Goal: Information Seeking & Learning: Learn about a topic

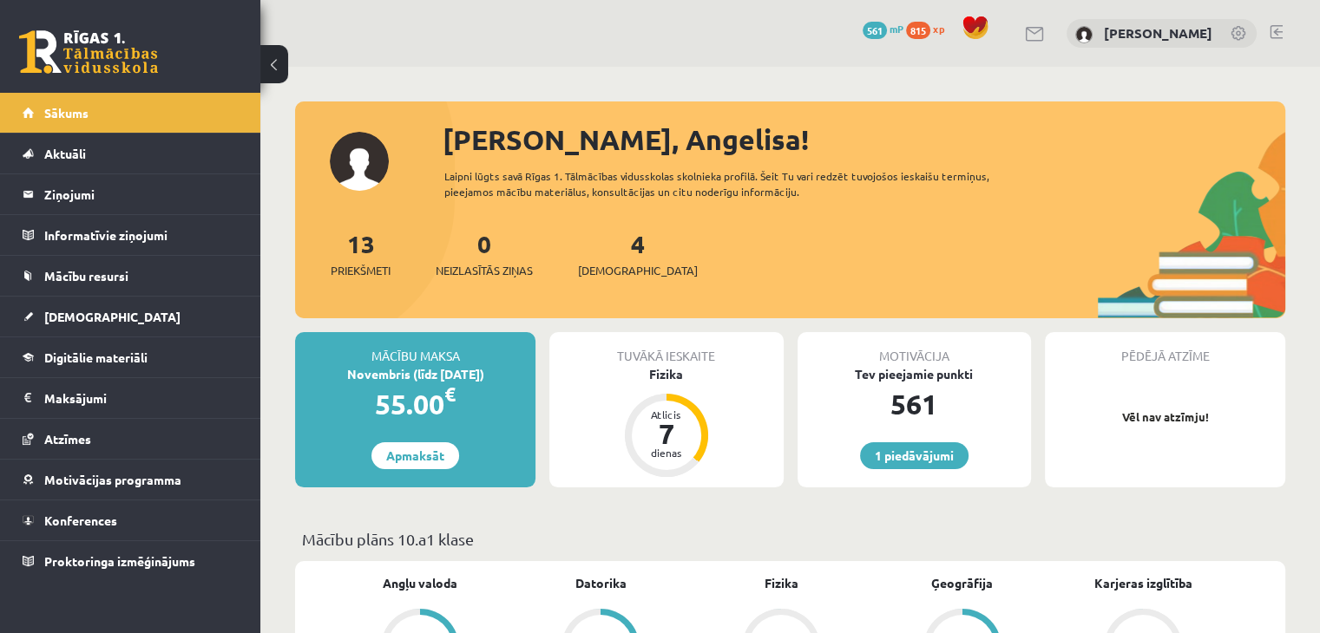
drag, startPoint x: 0, startPoint y: 0, endPoint x: 121, endPoint y: 69, distance: 139.1
click at [121, 69] on link at bounding box center [88, 51] width 139 height 43
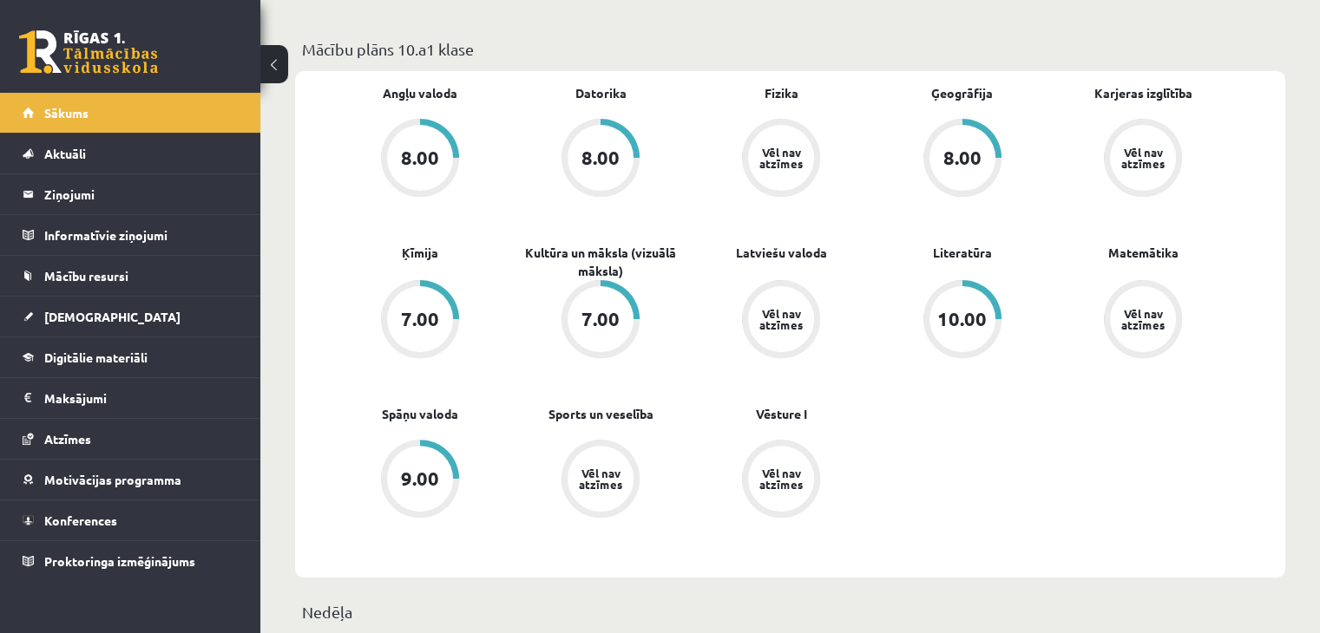
scroll to position [521, 0]
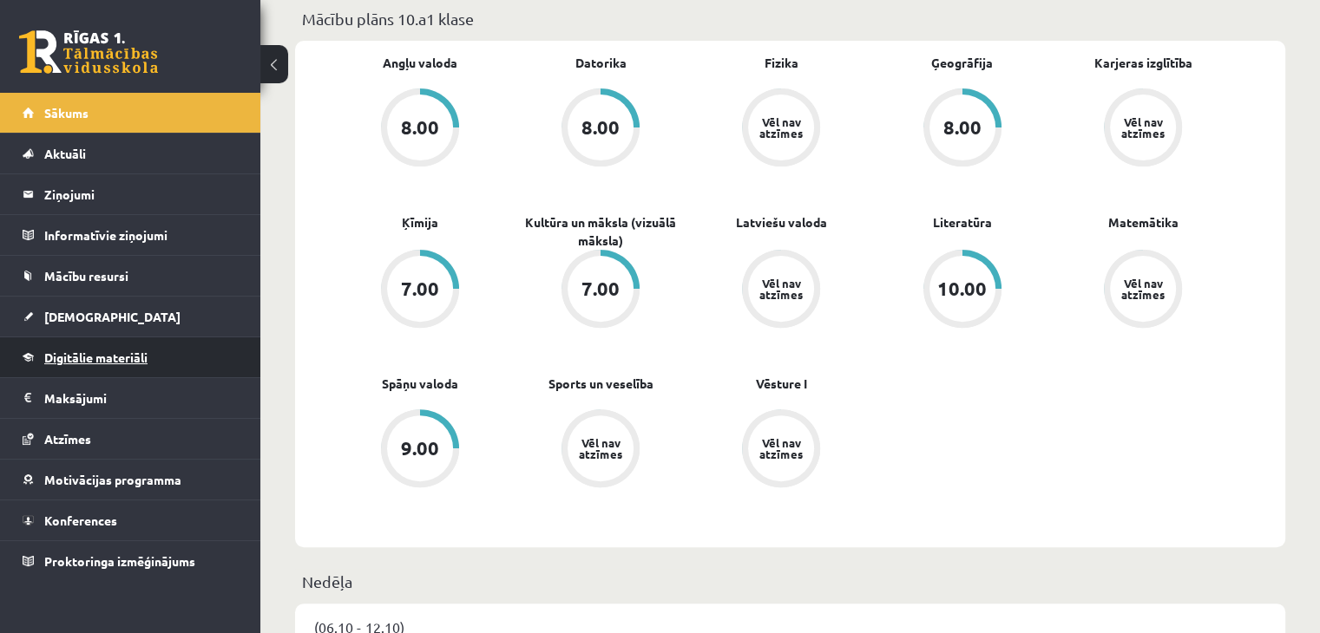
click at [118, 359] on span "Digitālie materiāli" at bounding box center [95, 358] width 103 height 16
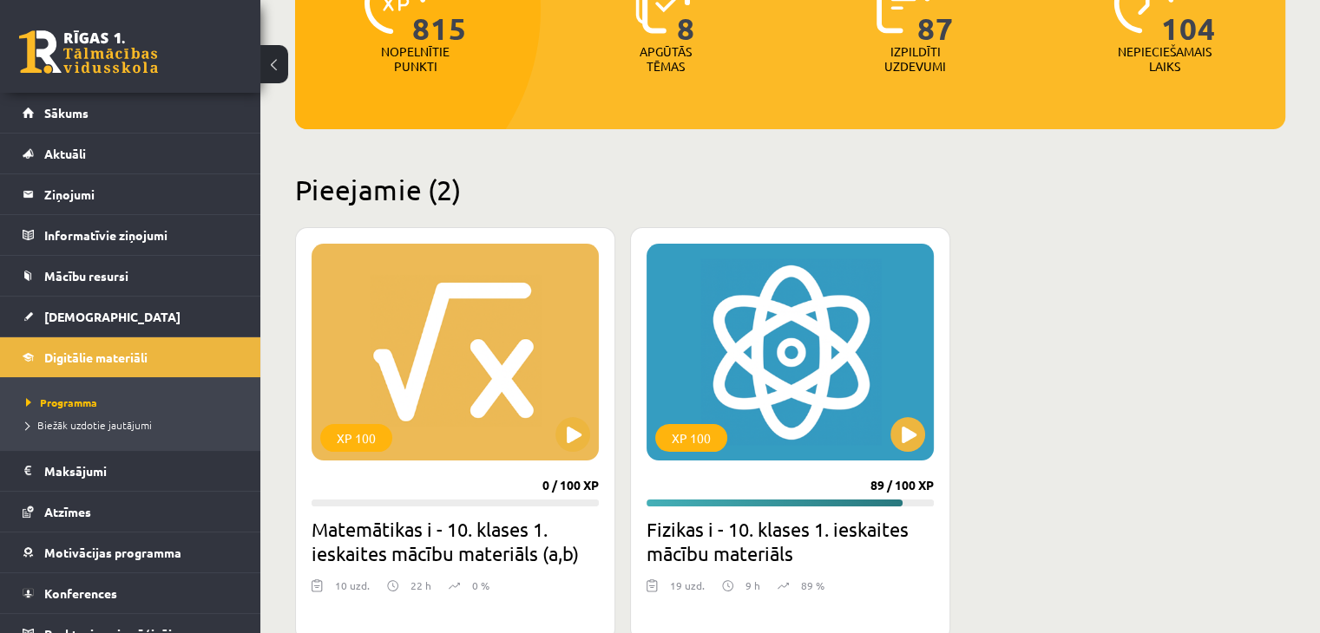
scroll to position [260, 0]
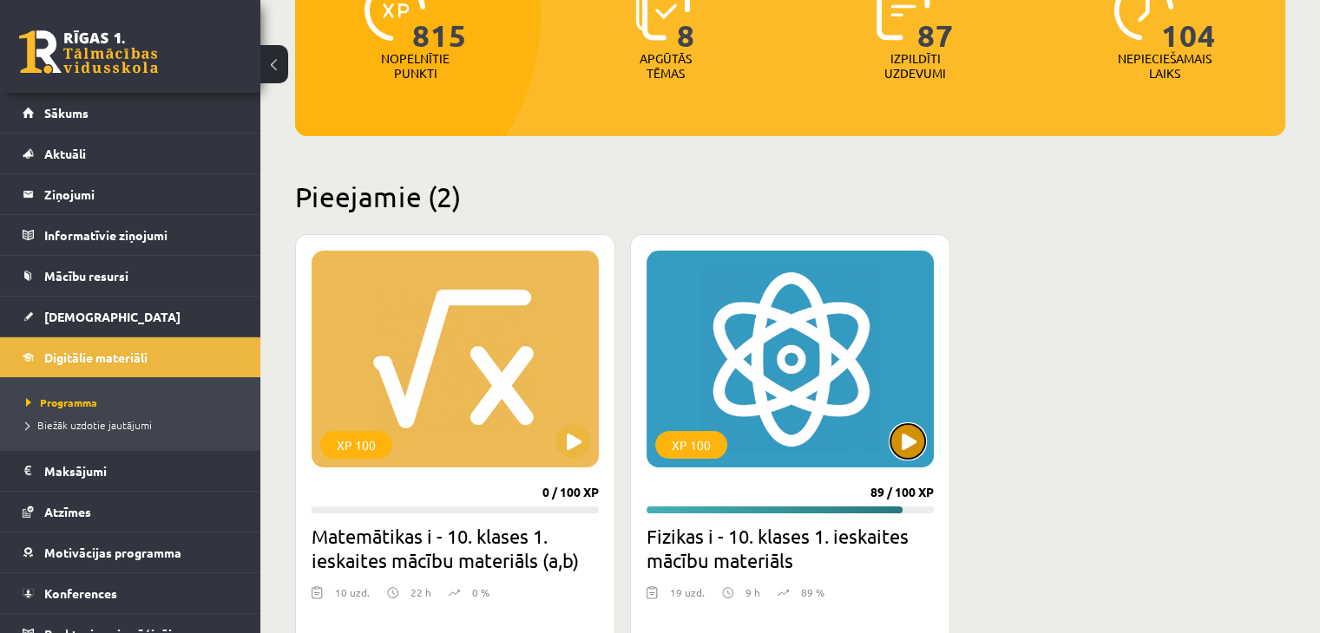
click at [913, 438] on button at bounding box center [907, 441] width 35 height 35
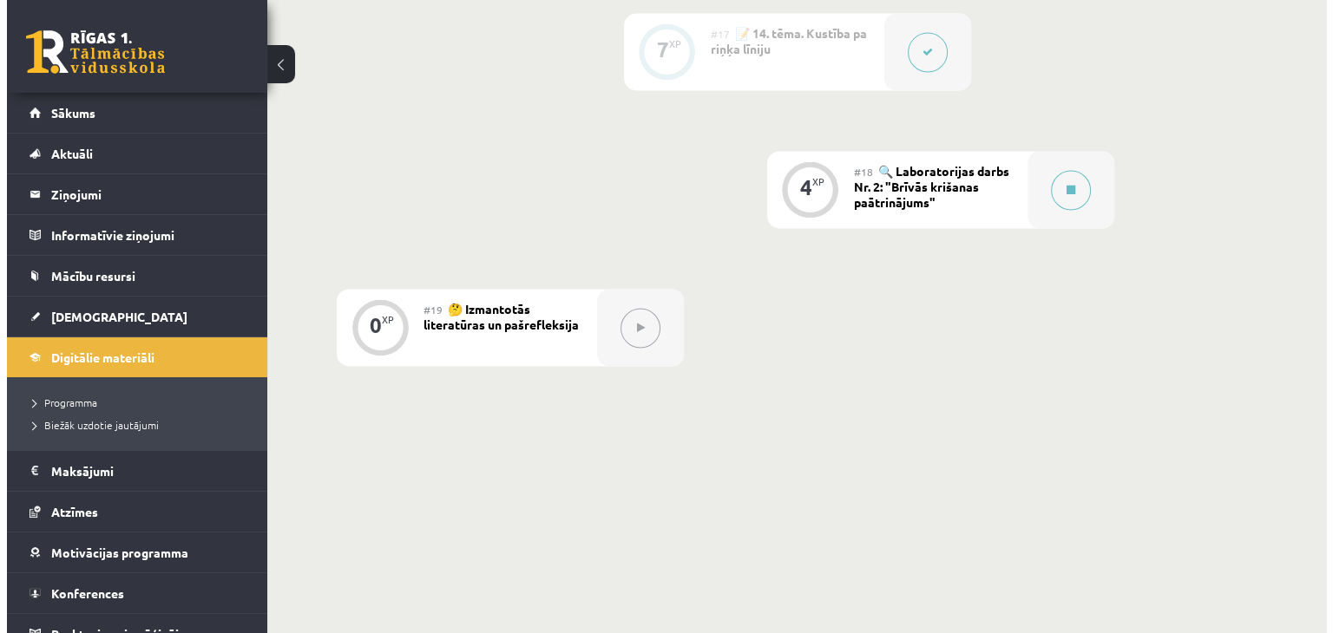
scroll to position [2690, 0]
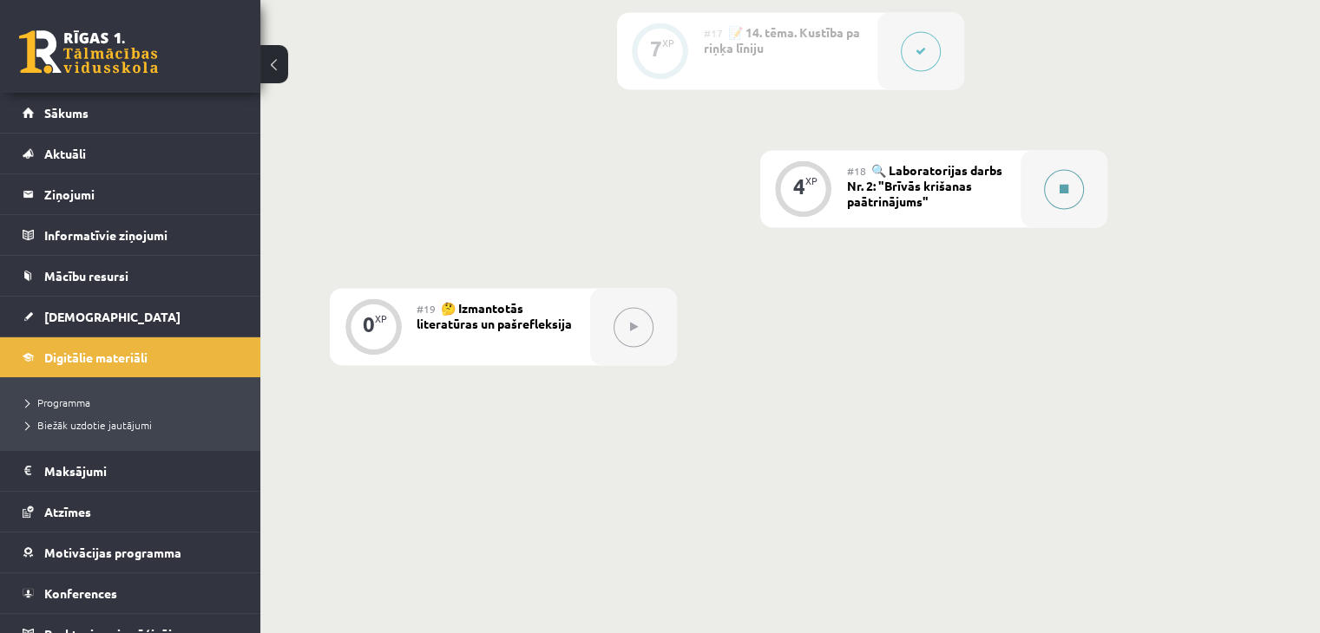
click at [1052, 192] on button at bounding box center [1064, 189] width 40 height 40
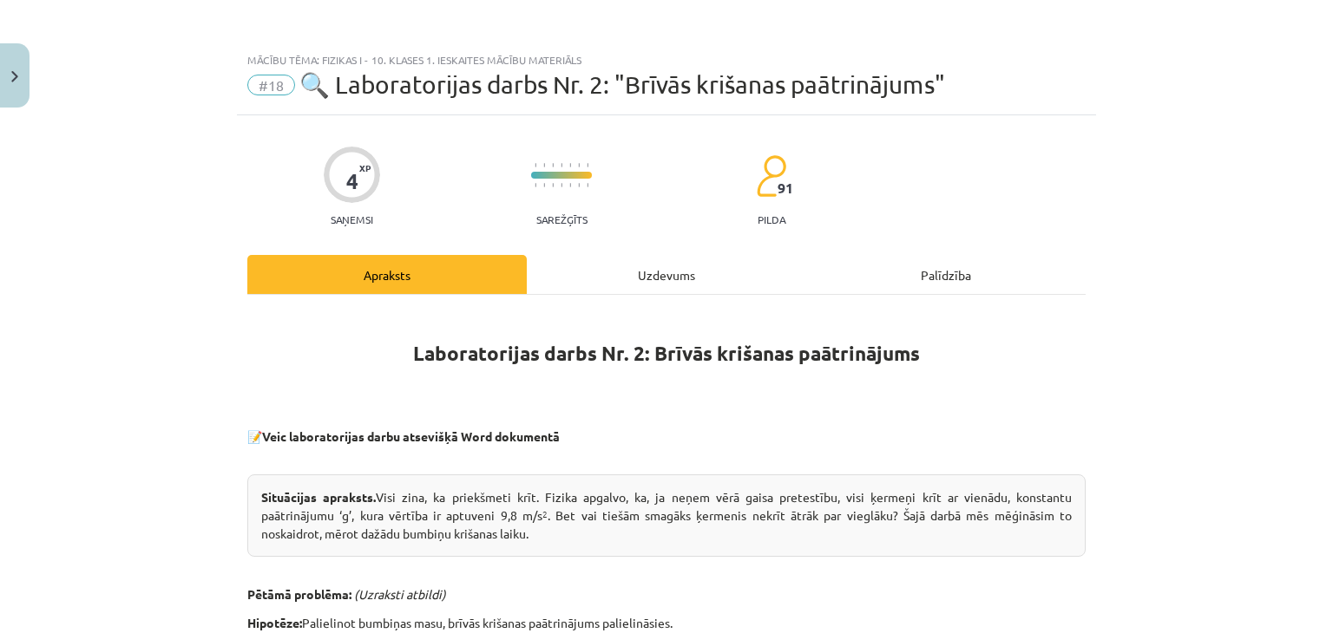
click at [711, 272] on div "Uzdevums" at bounding box center [666, 274] width 279 height 39
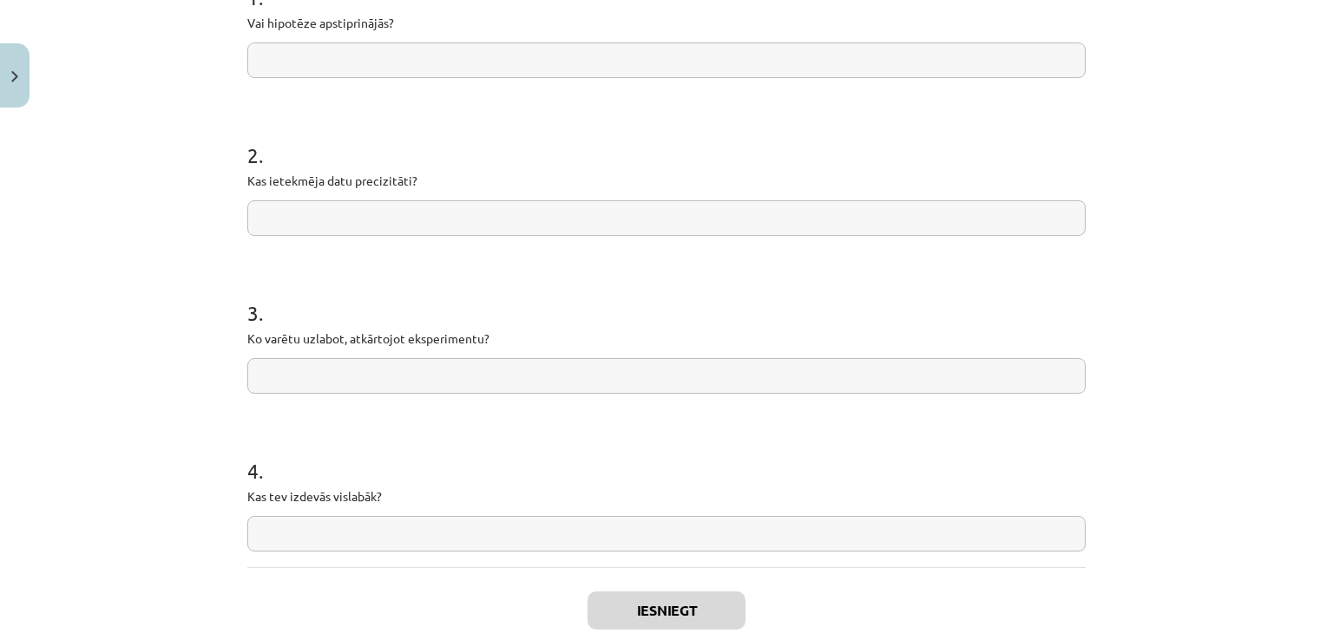
scroll to position [500, 0]
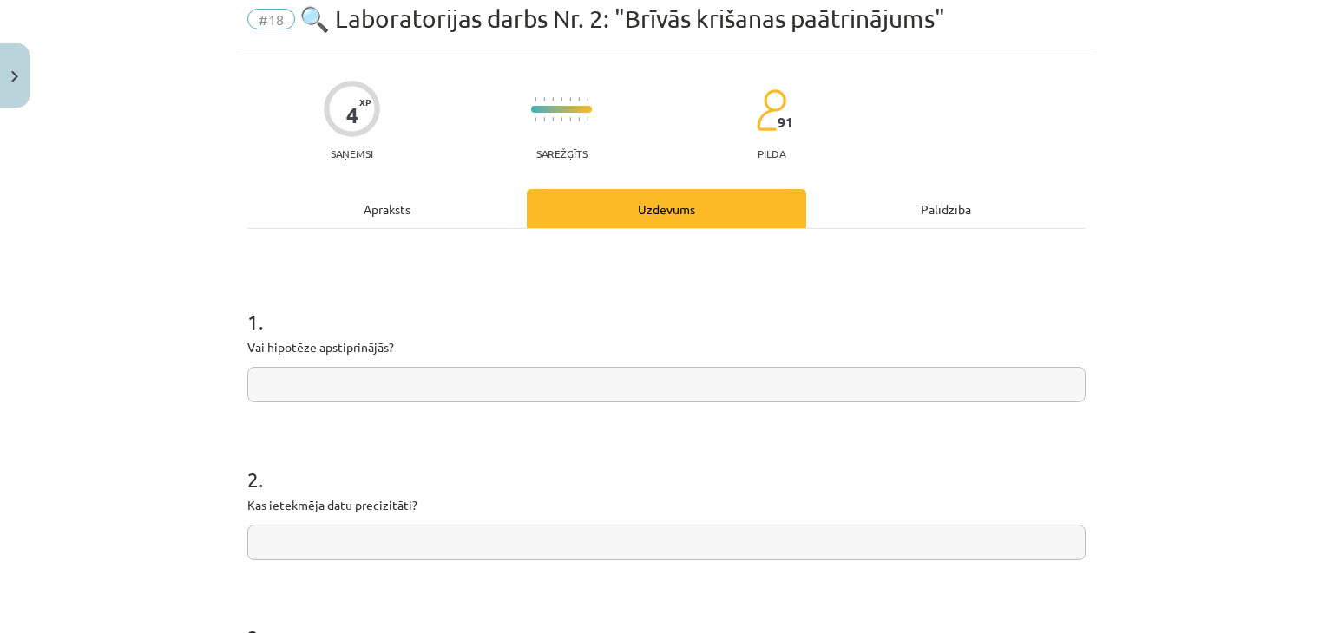
click at [406, 194] on div "Apraksts" at bounding box center [386, 208] width 279 height 39
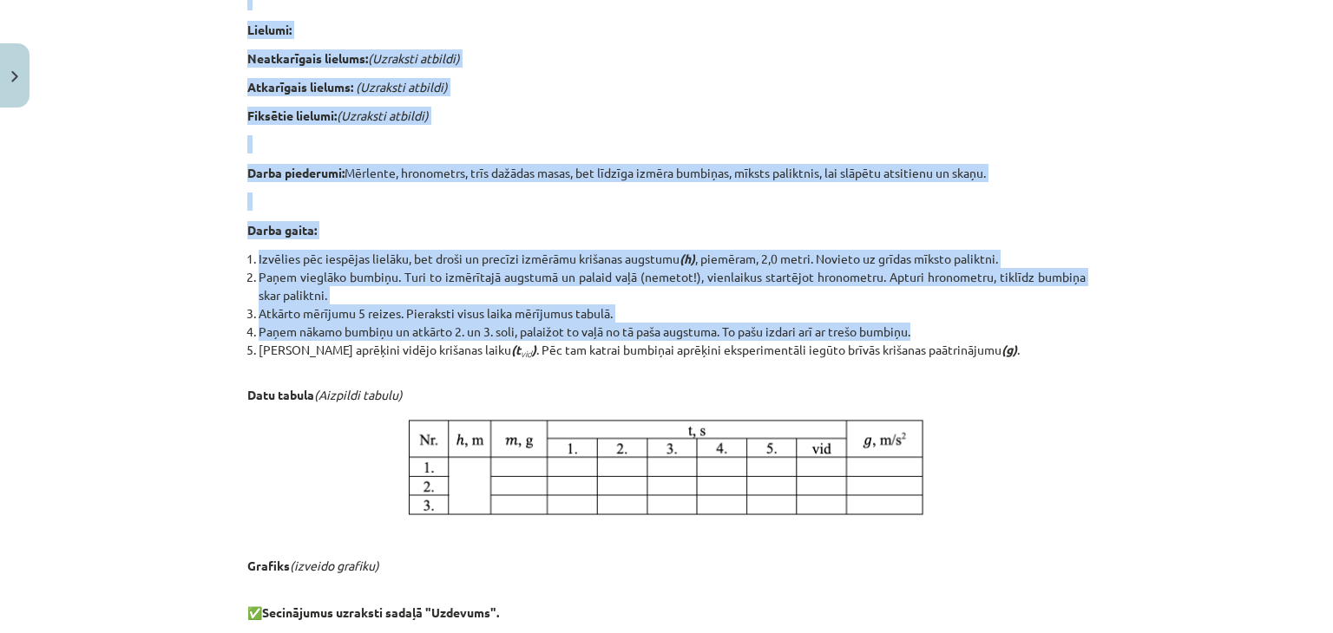
scroll to position [737, 0]
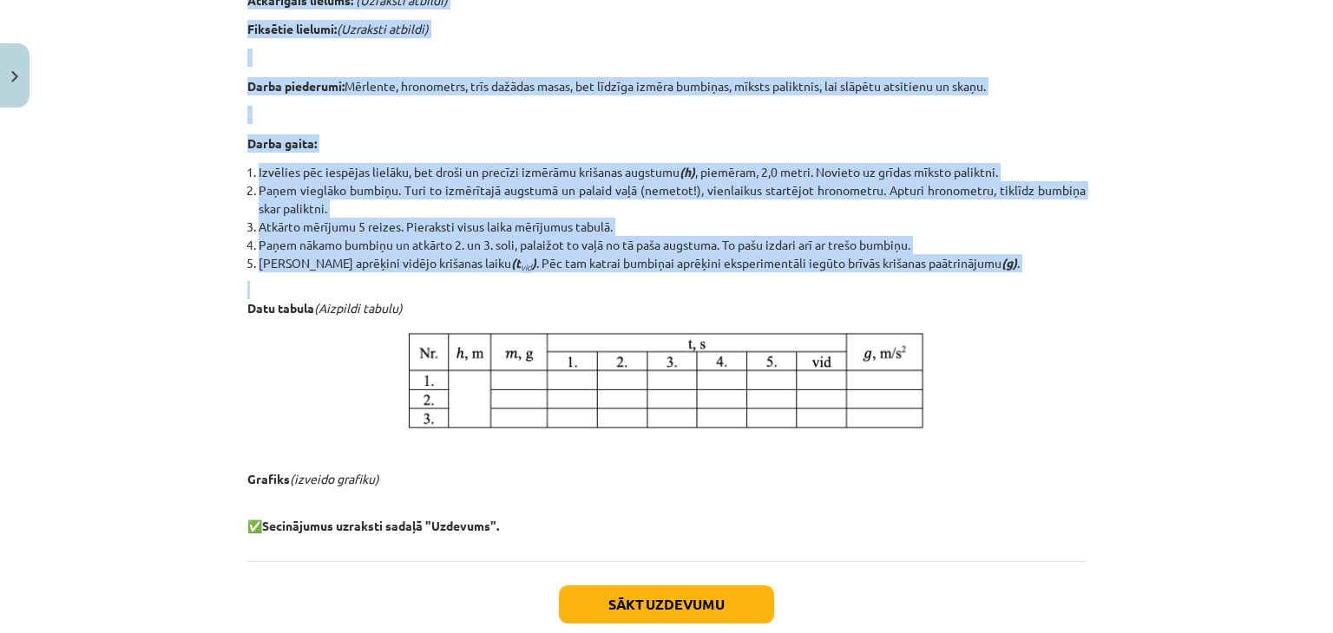
drag, startPoint x: 385, startPoint y: 137, endPoint x: 1145, endPoint y: 284, distance: 774.1
click at [1145, 284] on div "Mācību tēma: Fizikas i - 10. klases 1. ieskaites mācību materiāls #18 🔍 Laborat…" at bounding box center [666, 316] width 1333 height 633
copy div "Laboratorijas darbs Nr. 2: Brīvās krišanas paātrinājums 📝 Veic laboratorijas da…"
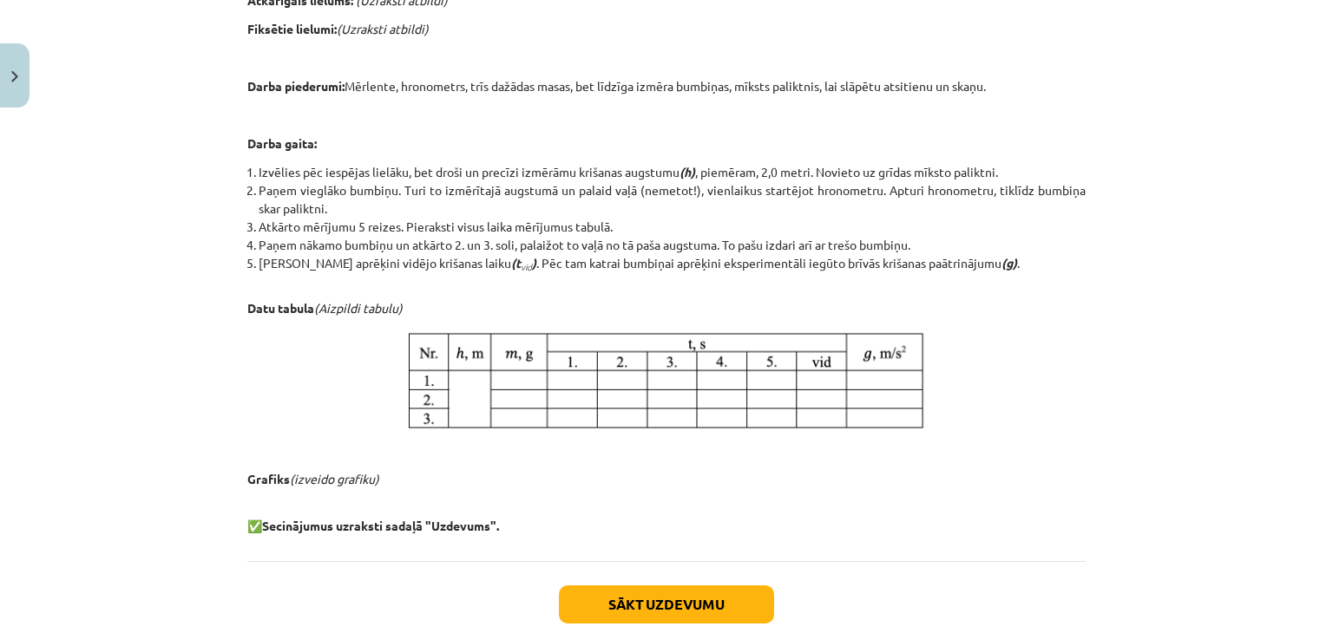
click at [201, 332] on div "Mācību tēma: Fizikas i - 10. klases 1. ieskaites mācību materiāls #18 🔍 Laborat…" at bounding box center [666, 316] width 1333 height 633
click at [603, 582] on div "Sākt uzdevumu Aizvērt" at bounding box center [666, 621] width 838 height 121
click at [604, 603] on button "Sākt uzdevumu" at bounding box center [666, 605] width 215 height 38
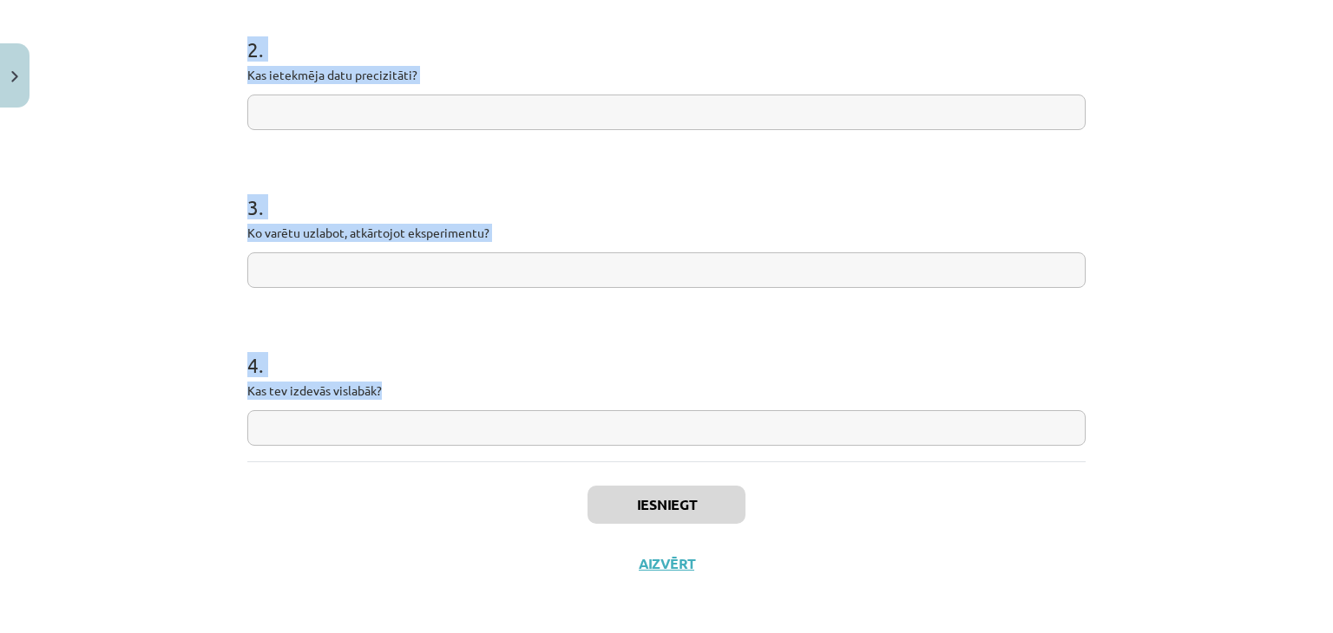
scroll to position [500, 0]
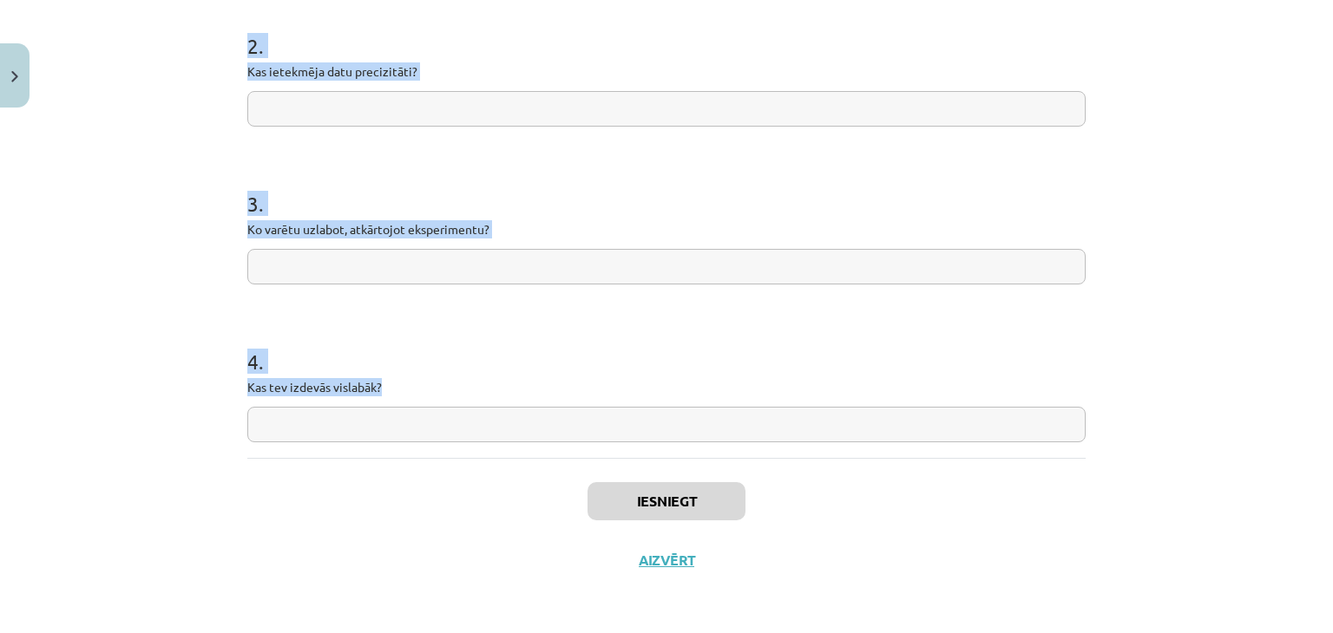
drag, startPoint x: 222, startPoint y: 339, endPoint x: 487, endPoint y: 386, distance: 268.7
click at [487, 386] on div "Mācību tēma: Fizikas i - 10. klases 1. ieskaites mācību materiāls #18 🔍 Laborat…" at bounding box center [666, 316] width 1333 height 633
copy form "1 . Vai hipotēze apstiprinājās? 2 . Kas ietekmēja datu precizitāti? 3 . Ko varē…"
click at [86, 298] on div "Mācību tēma: Fizikas i - 10. klases 1. ieskaites mācību materiāls #18 🔍 Laborat…" at bounding box center [666, 316] width 1333 height 633
drag, startPoint x: 212, startPoint y: 128, endPoint x: 539, endPoint y: 386, distance: 416.9
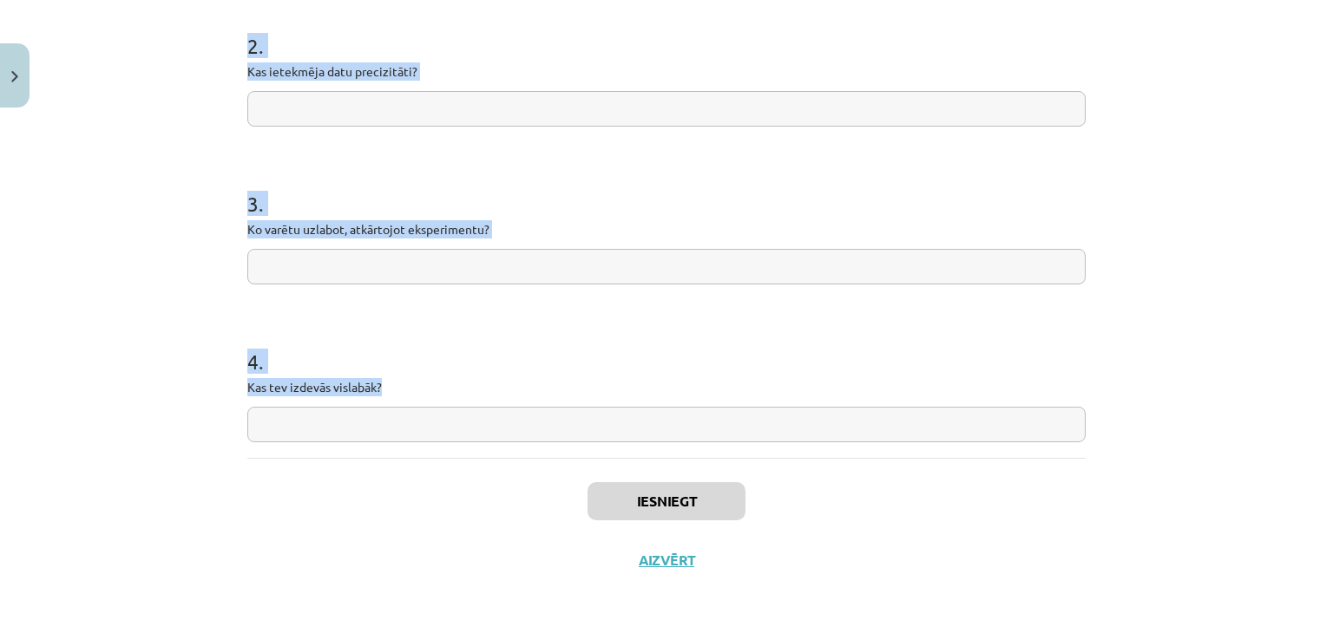
click at [539, 386] on div "Mācību tēma: Fizikas i - 10. klases 1. ieskaites mācību materiāls #18 🔍 Laborat…" at bounding box center [666, 316] width 1333 height 633
copy form "1 . Vai hipotēze apstiprinājās? 2 . Kas ietekmēja datu precizitāti? 3 . Ko varē…"
click at [192, 246] on div "Mācību tēma: Fizikas i - 10. klases 1. ieskaites mācību materiāls #18 🔍 Laborat…" at bounding box center [666, 316] width 1333 height 633
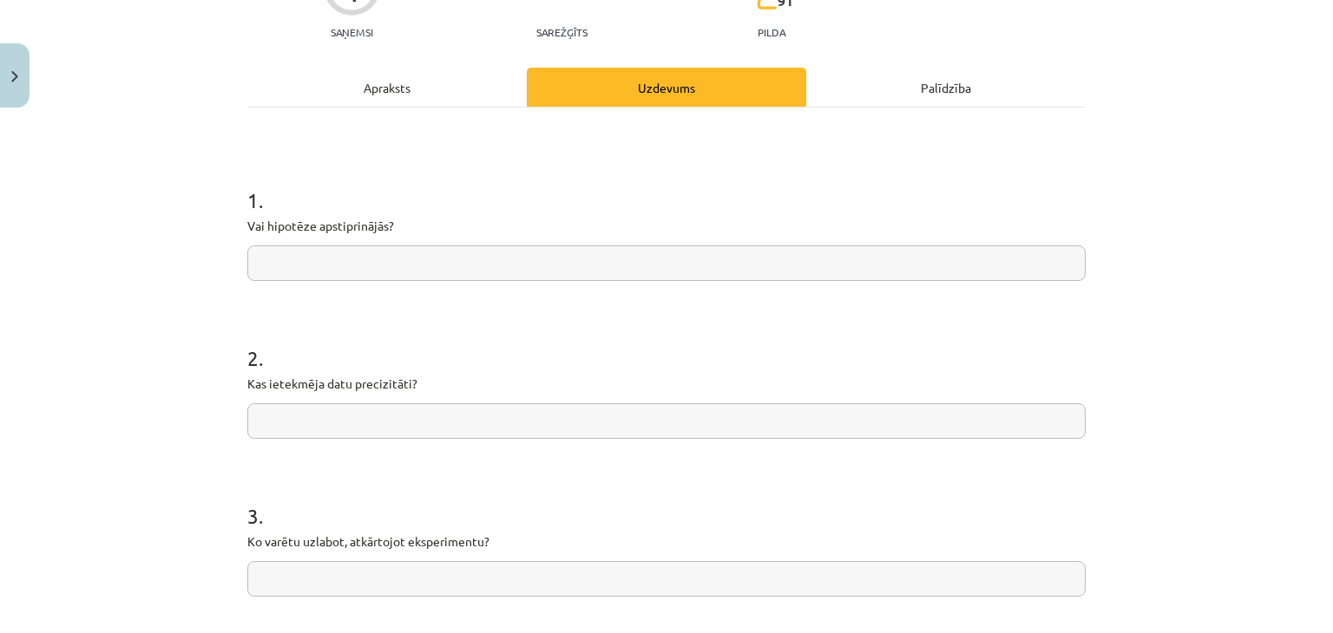
scroll to position [153, 0]
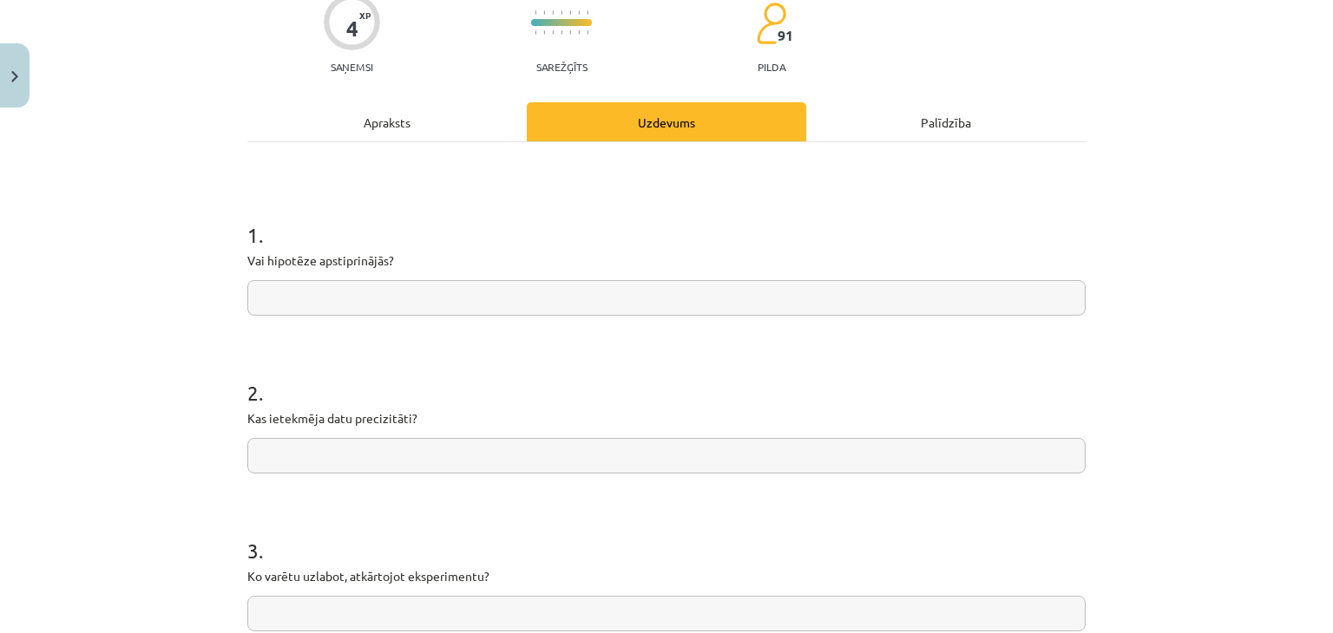
paste input "**"
type input "**"
paste input "**********"
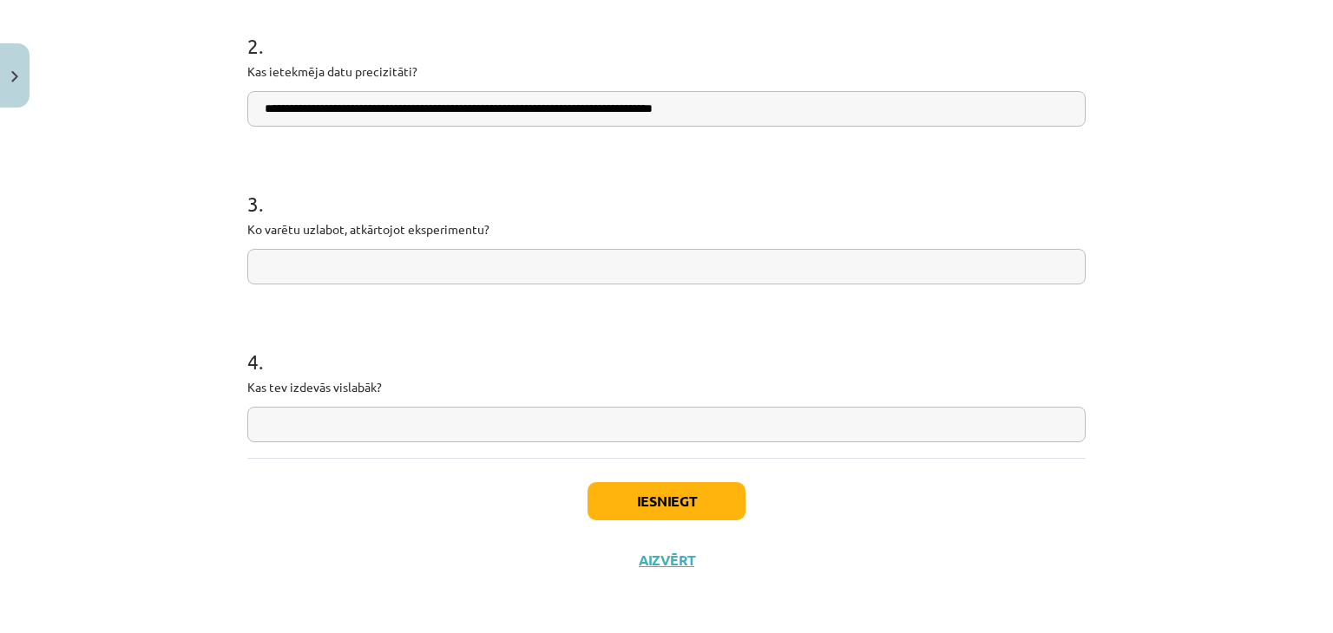
type input "**********"
click at [121, 324] on div "**********" at bounding box center [666, 316] width 1333 height 633
click at [455, 270] on input "text" at bounding box center [666, 267] width 838 height 36
paste input "**********"
type input "**********"
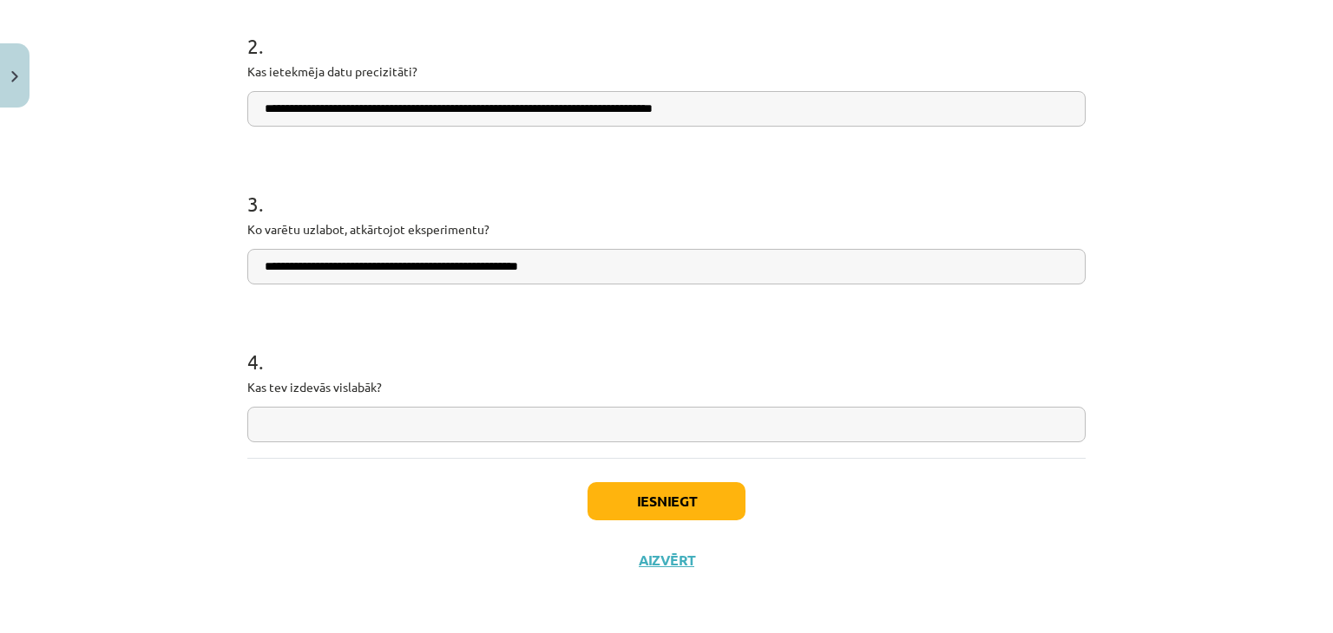
click at [410, 414] on input "text" at bounding box center [666, 425] width 838 height 36
paste input "**********"
type input "**********"
click at [163, 279] on div "**********" at bounding box center [666, 316] width 1333 height 633
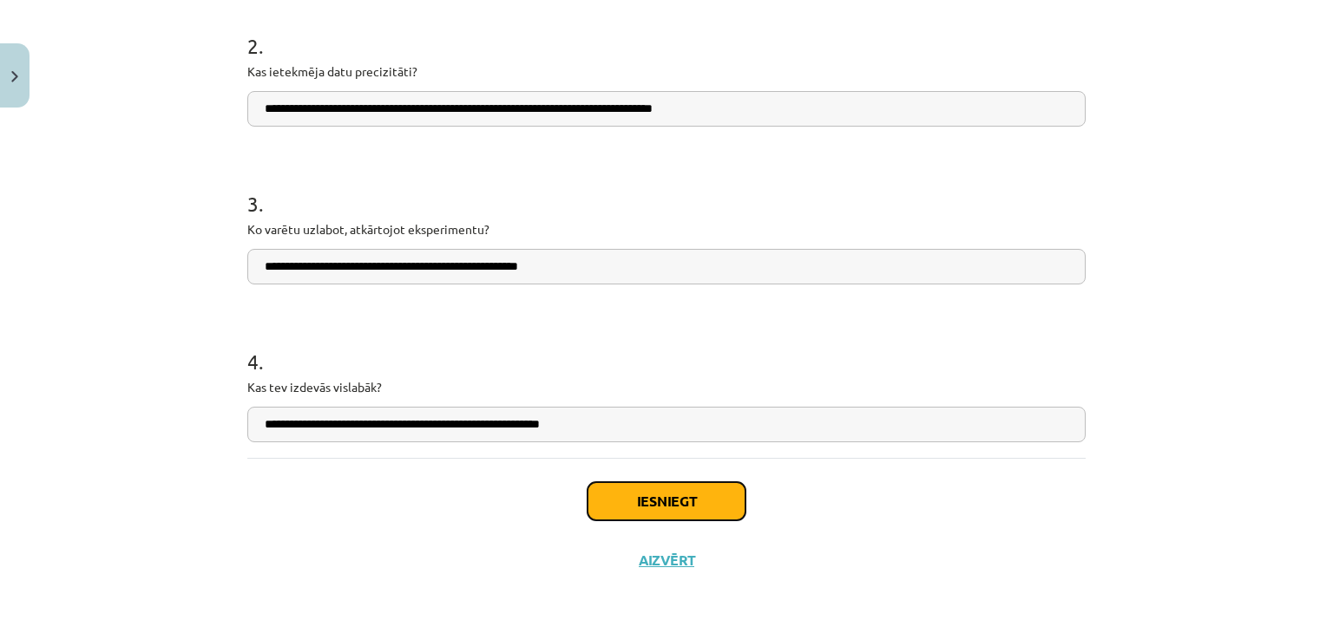
click at [697, 499] on button "Iesniegt" at bounding box center [666, 501] width 158 height 38
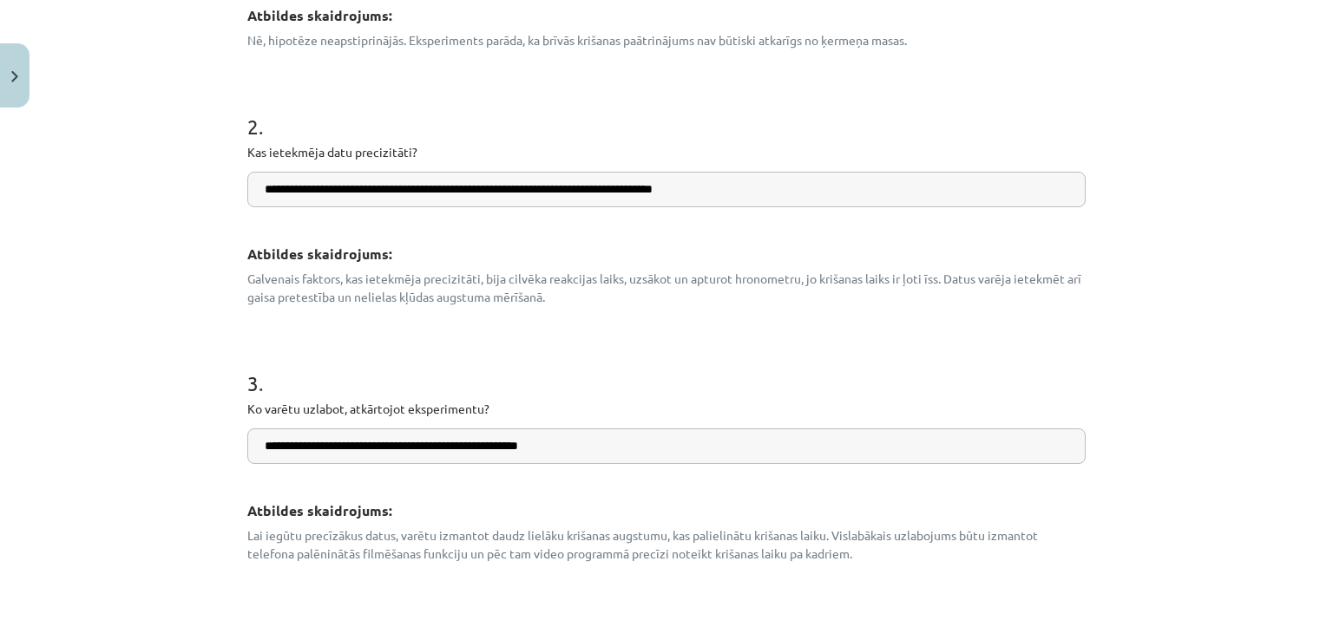
scroll to position [580, 0]
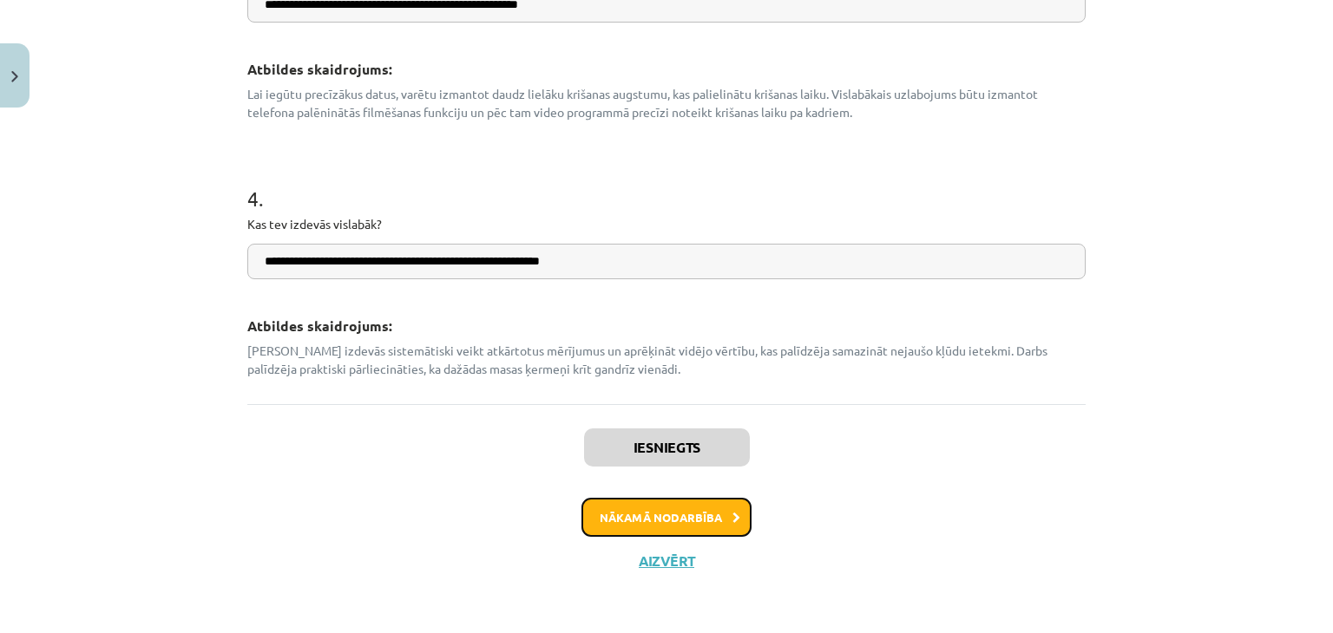
click at [651, 510] on button "Nākamā nodarbība" at bounding box center [666, 518] width 170 height 40
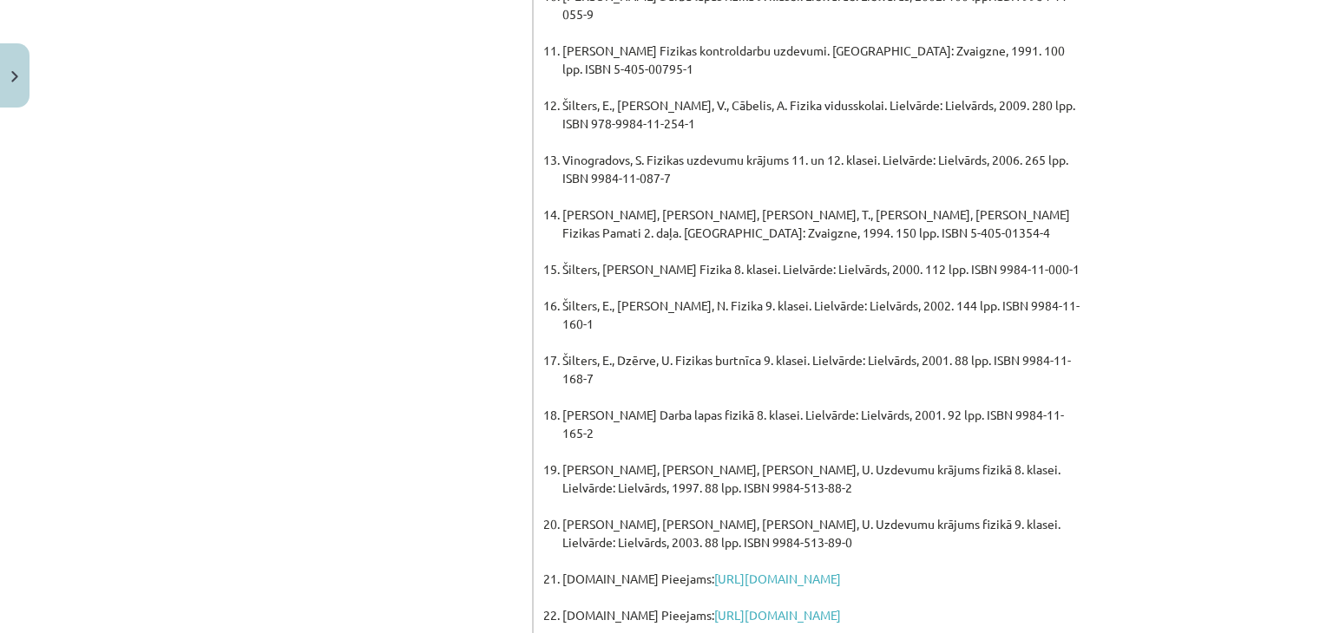
scroll to position [1324, 0]
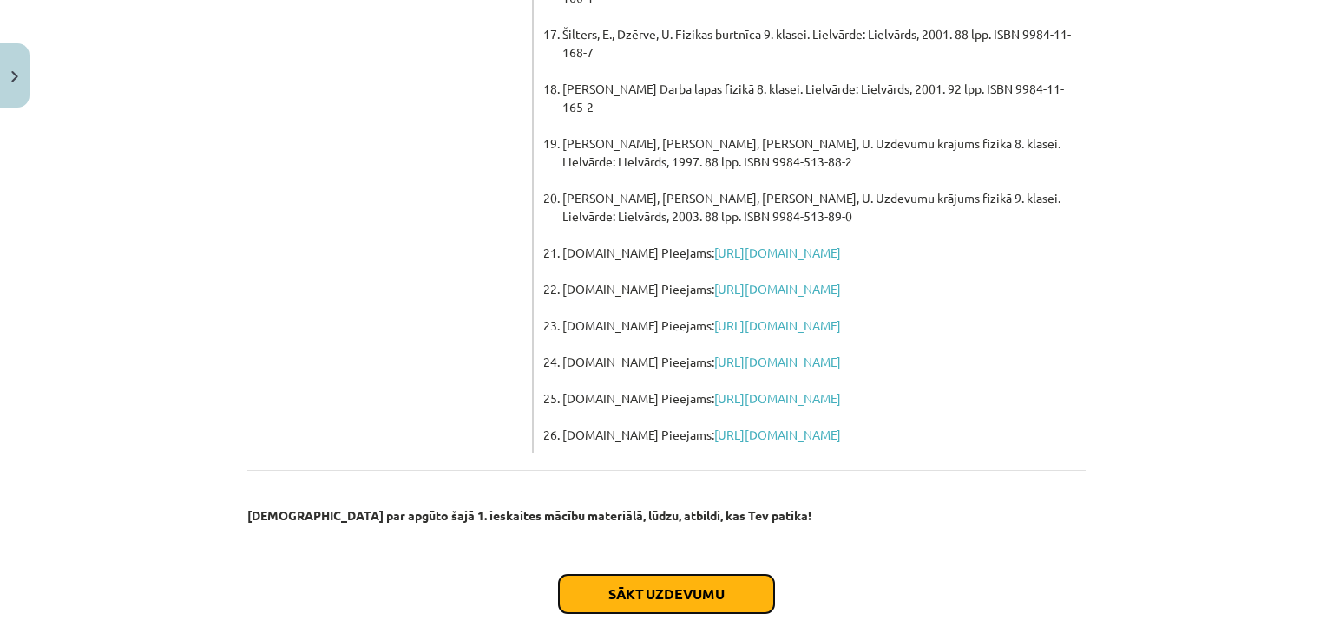
click at [614, 575] on button "Sākt uzdevumu" at bounding box center [666, 594] width 215 height 38
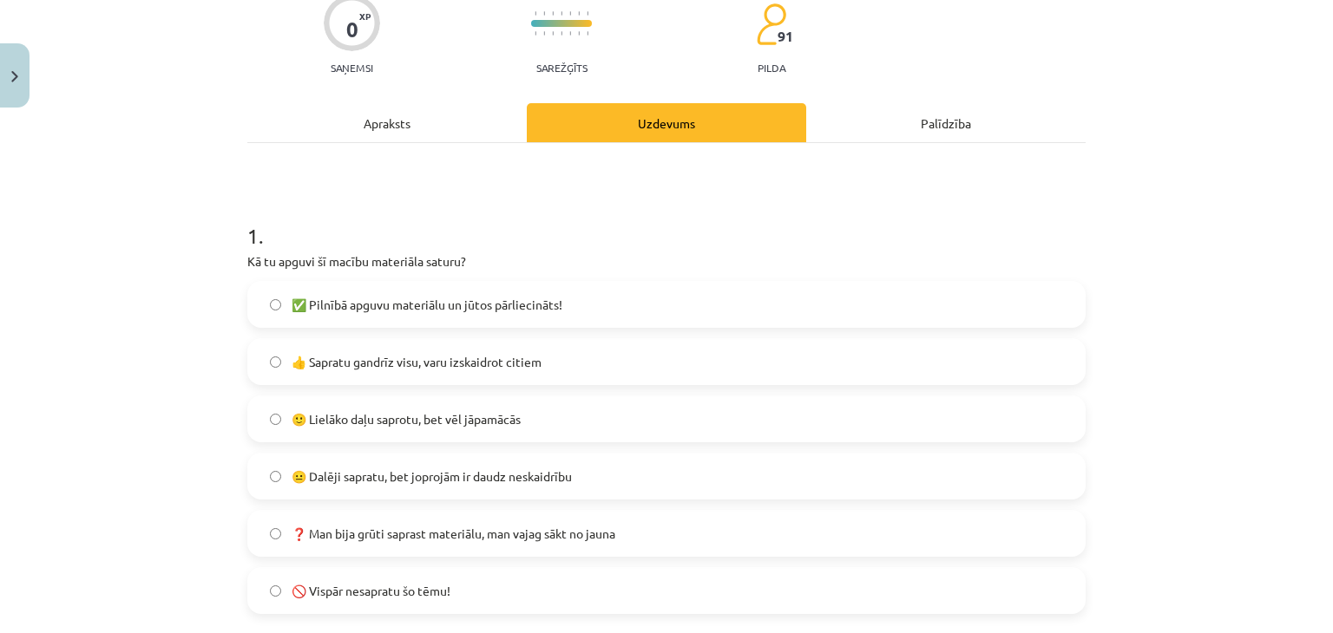
scroll to position [217, 0]
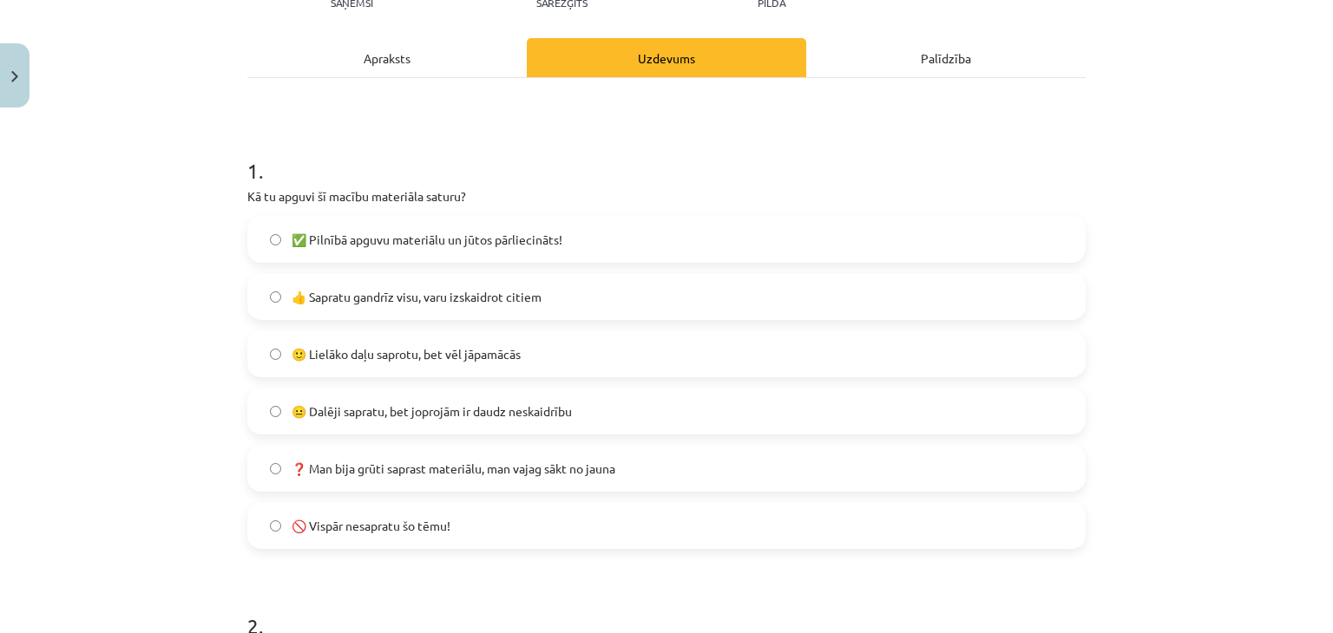
click at [273, 342] on label "🙂 Lielāko daļu saprotu, bet vēl jāpamācās" at bounding box center [666, 353] width 835 height 43
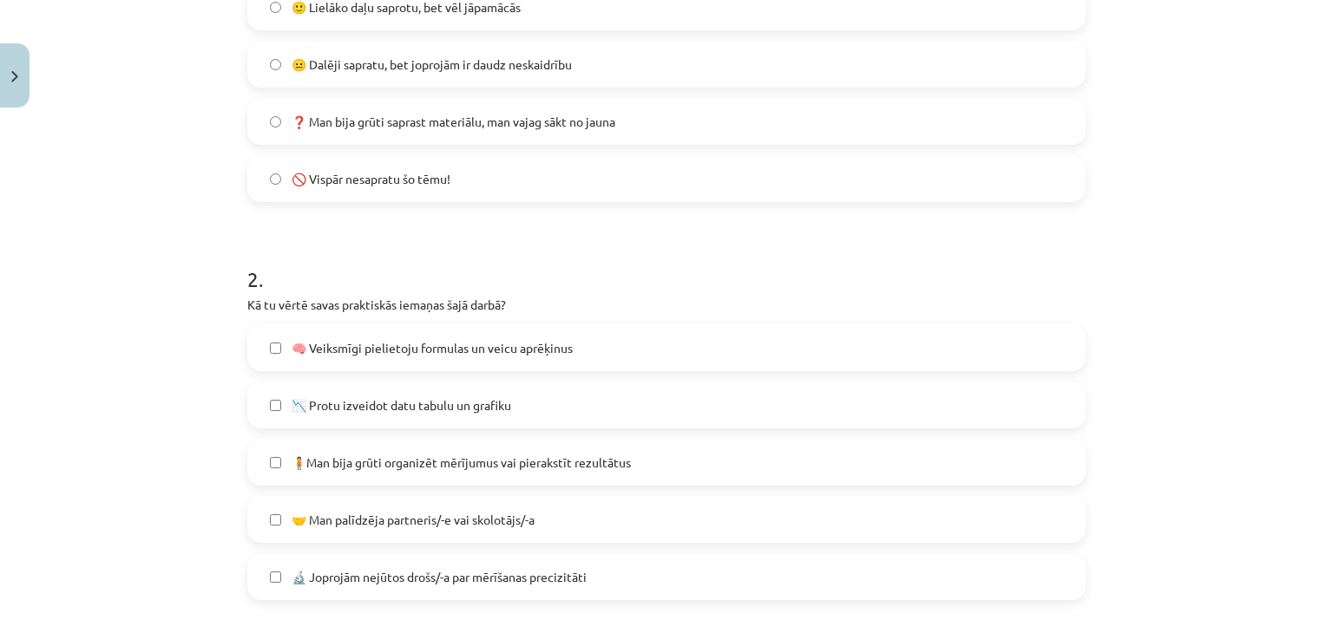
scroll to position [651, 0]
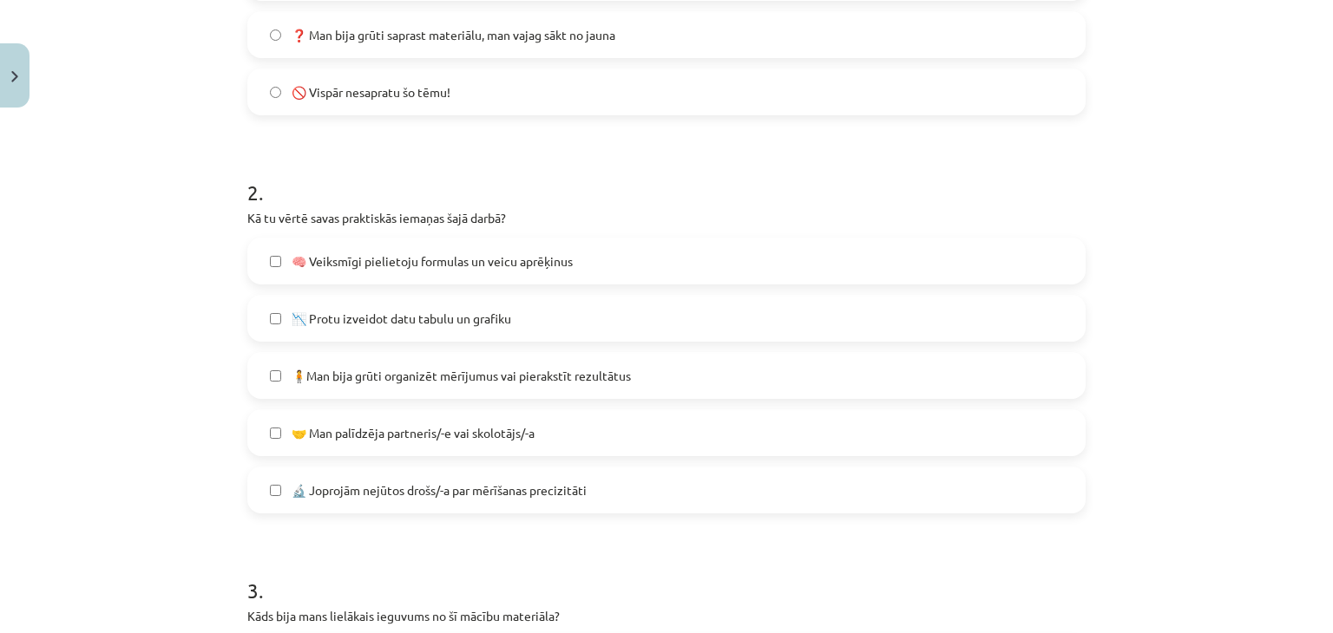
click at [253, 320] on label "📉 Protu izveidot datu tabulu un grafiku" at bounding box center [666, 318] width 835 height 43
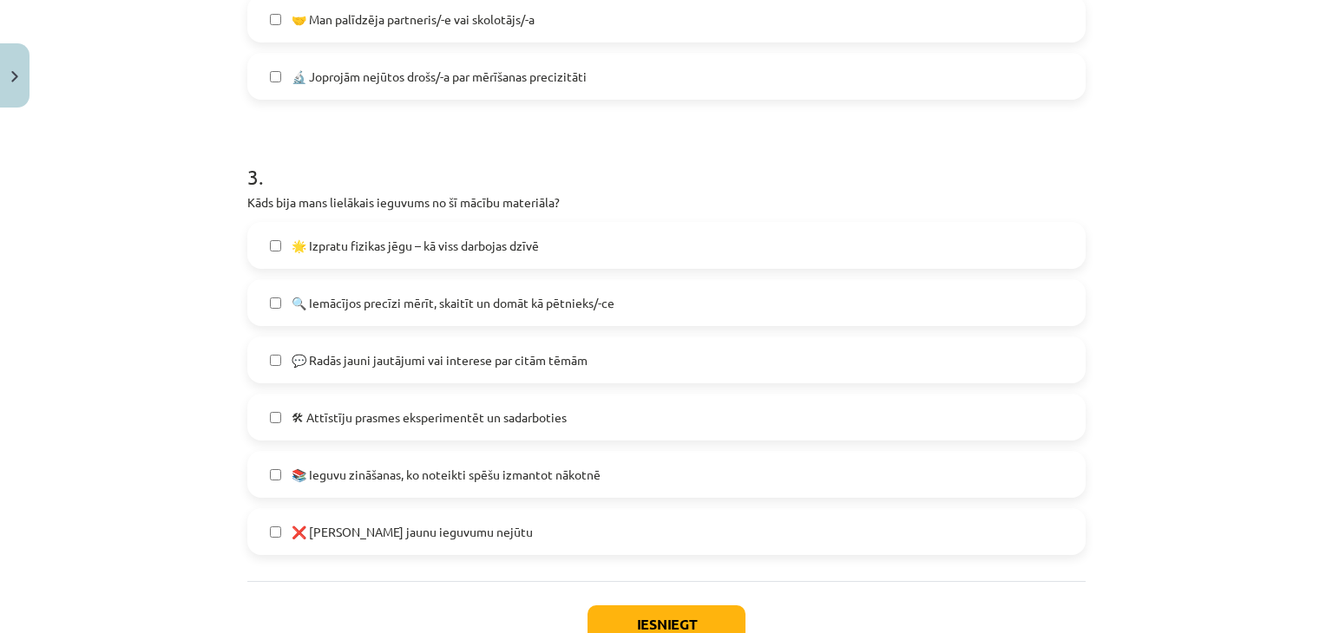
scroll to position [1085, 0]
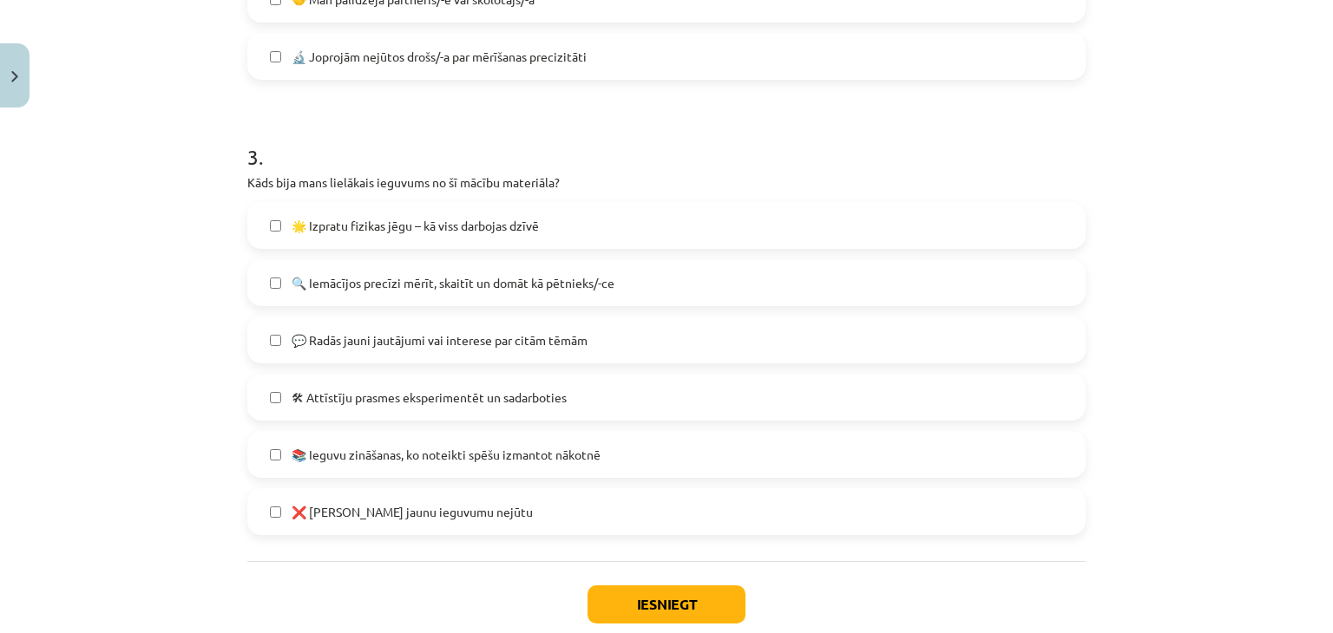
click at [256, 214] on label "🌟 Izpratu fizikas jēgu – kā viss darbojas dzīvē" at bounding box center [666, 225] width 835 height 43
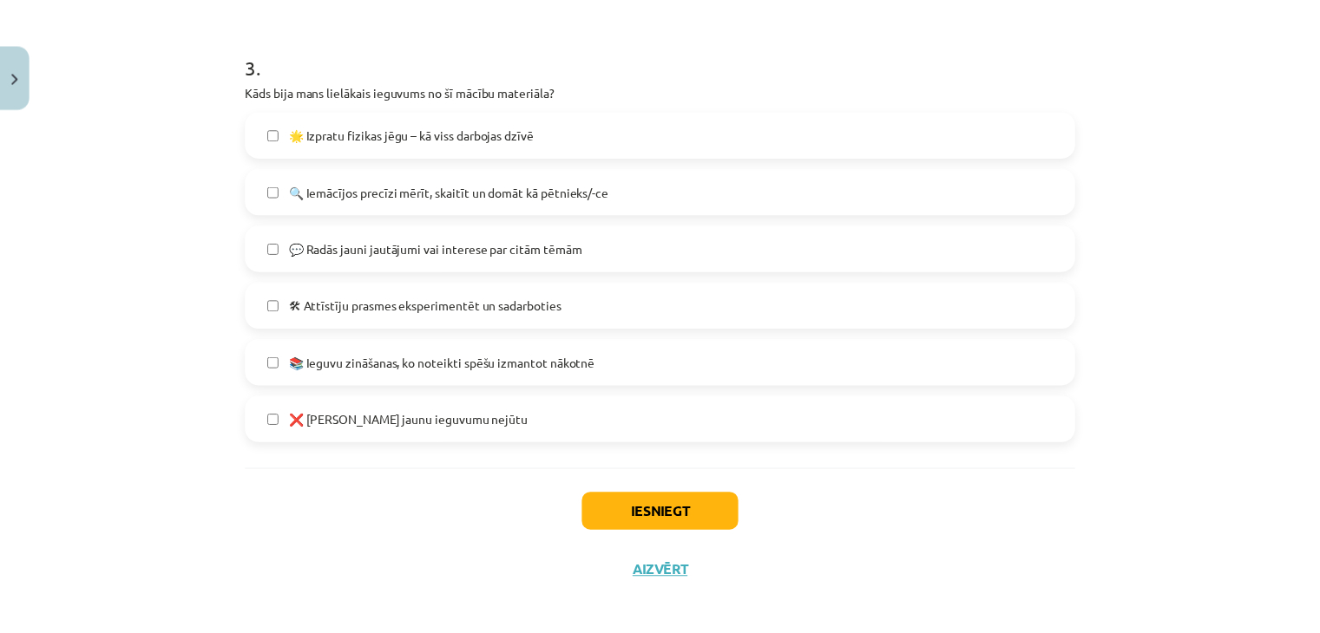
scroll to position [1187, 0]
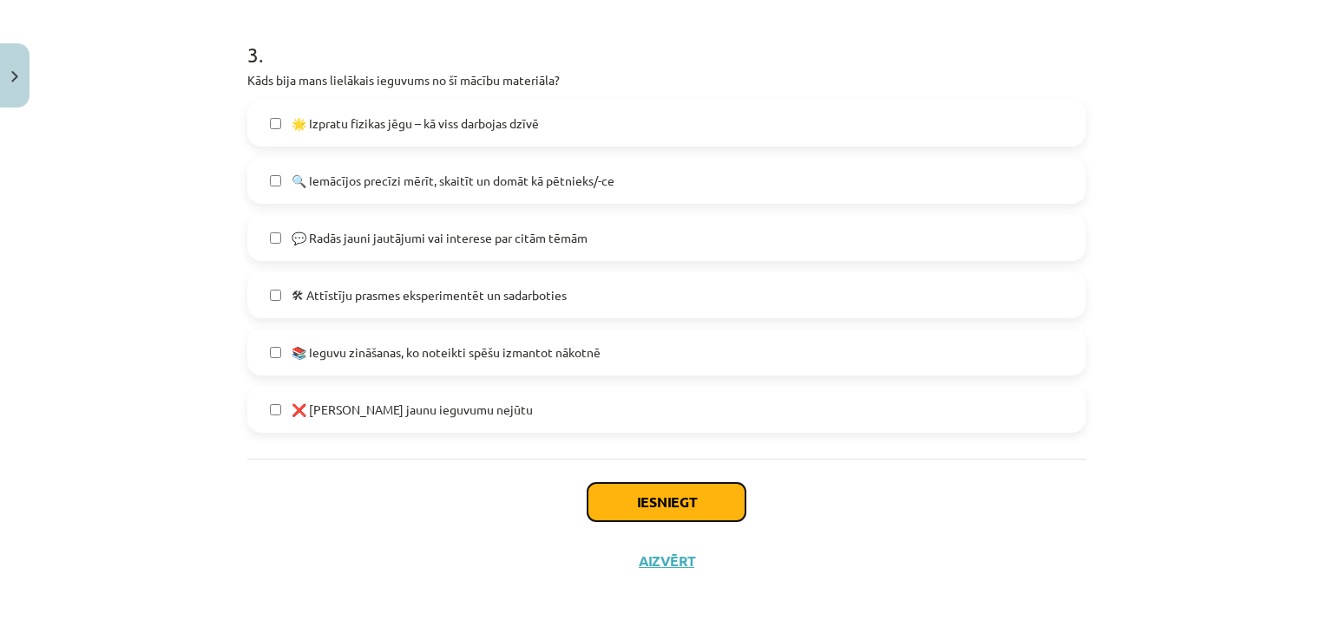
click at [715, 510] on button "Iesniegt" at bounding box center [666, 502] width 158 height 38
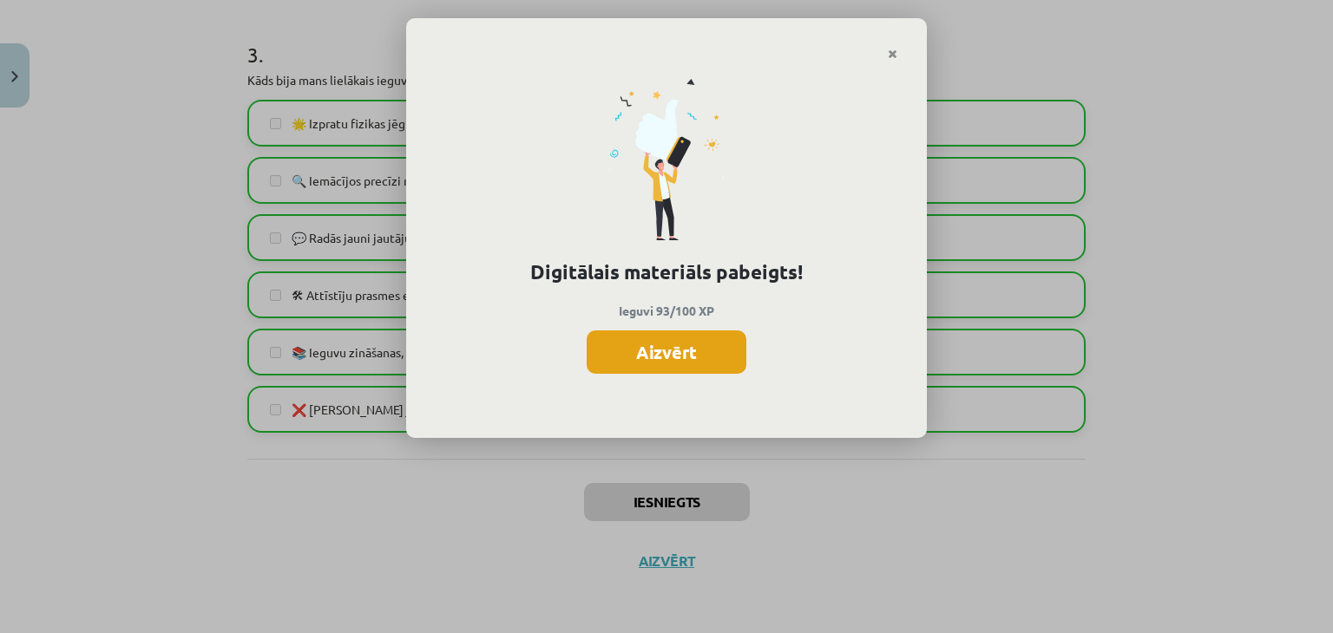
click at [697, 359] on button "Aizvērt" at bounding box center [667, 352] width 160 height 43
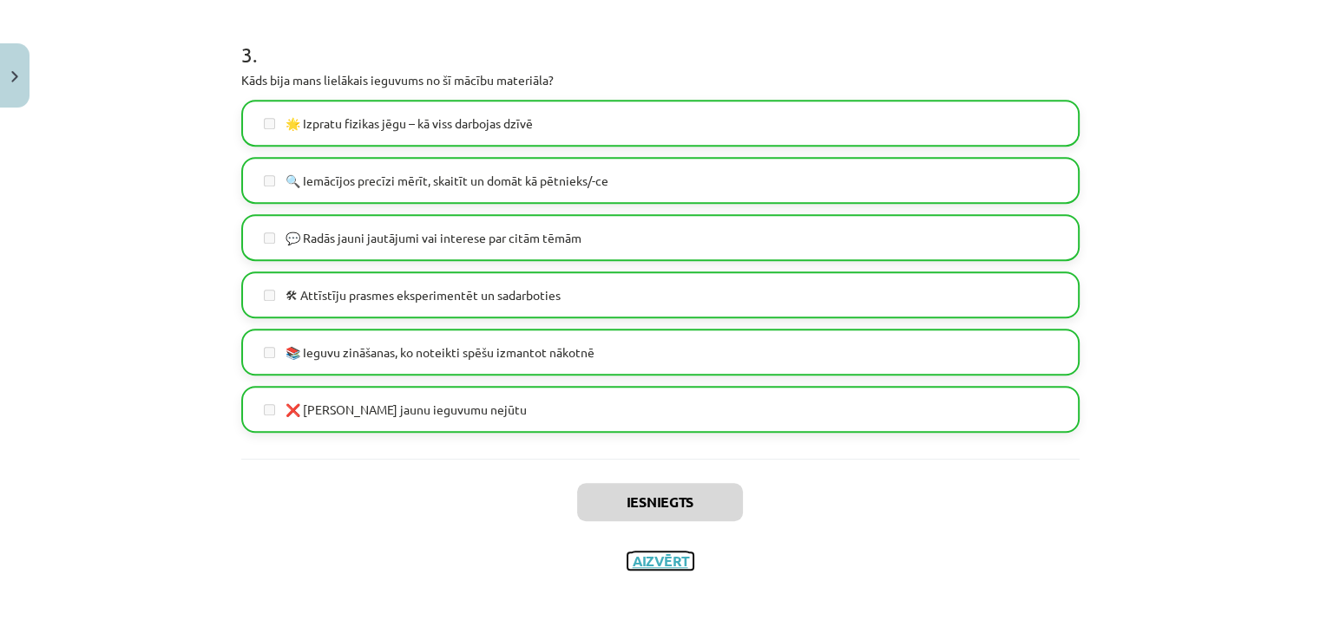
click at [671, 561] on button "Aizvērt" at bounding box center [660, 561] width 66 height 17
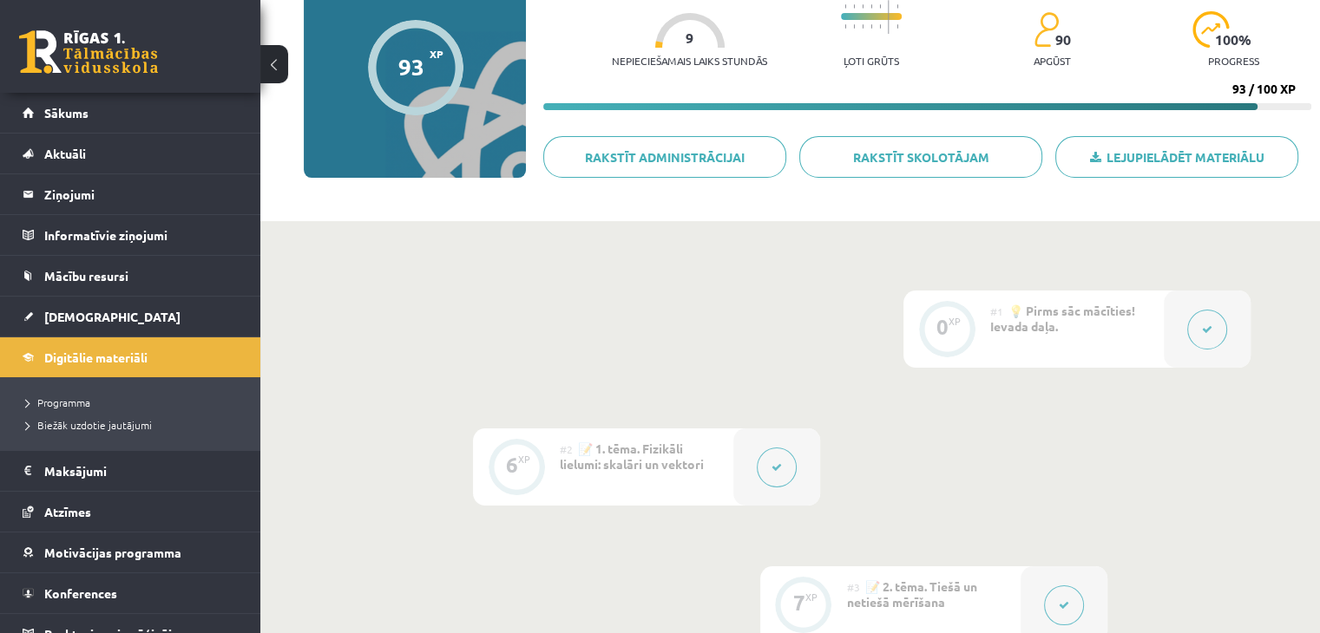
scroll to position [0, 0]
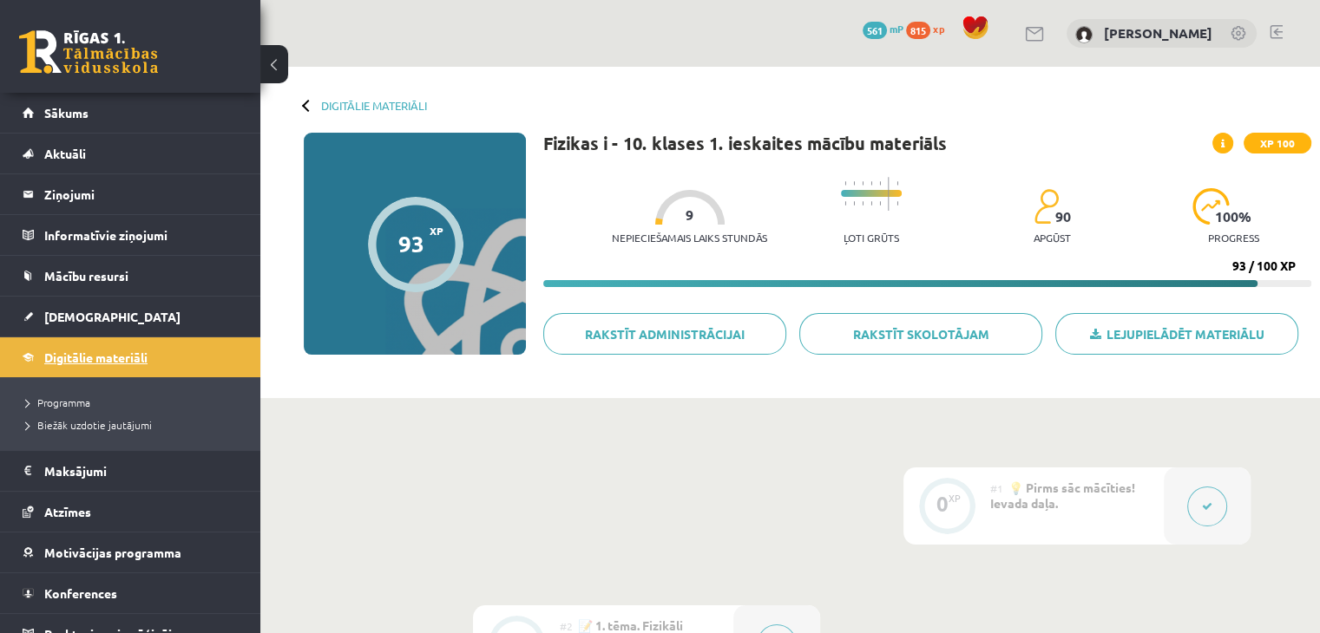
click at [140, 359] on span "Digitālie materiāli" at bounding box center [95, 358] width 103 height 16
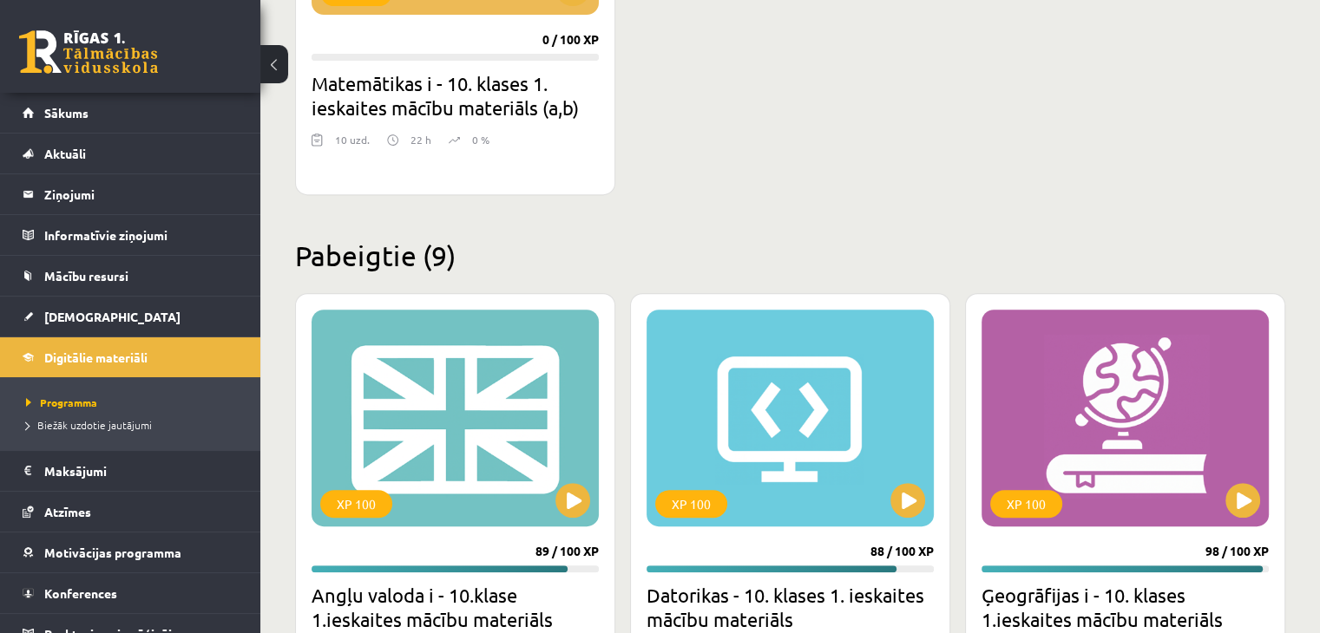
scroll to position [417, 0]
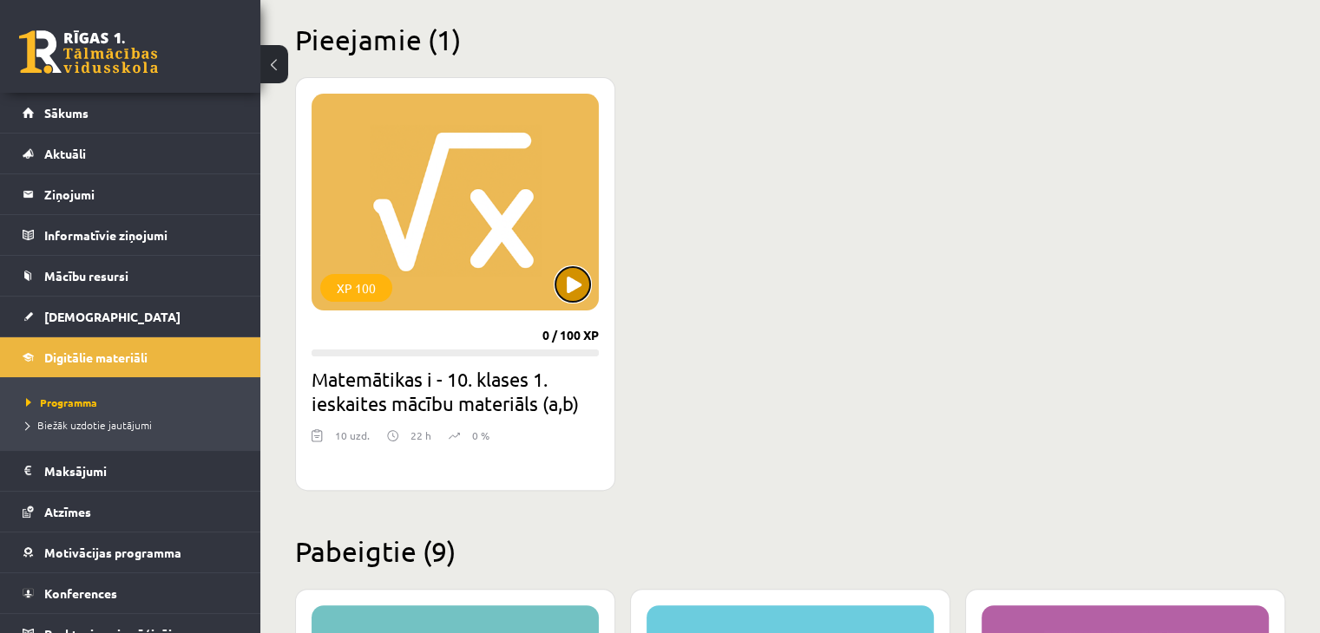
click at [561, 282] on button at bounding box center [572, 284] width 35 height 35
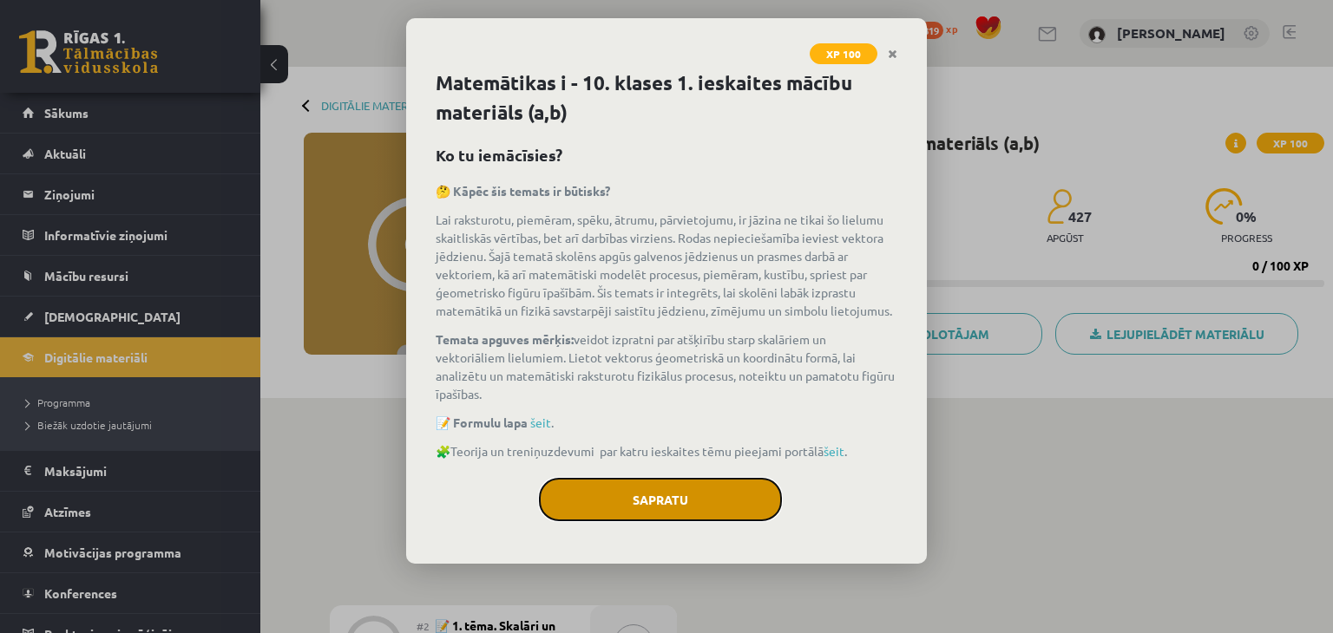
click at [708, 518] on button "Sapratu" at bounding box center [660, 499] width 243 height 43
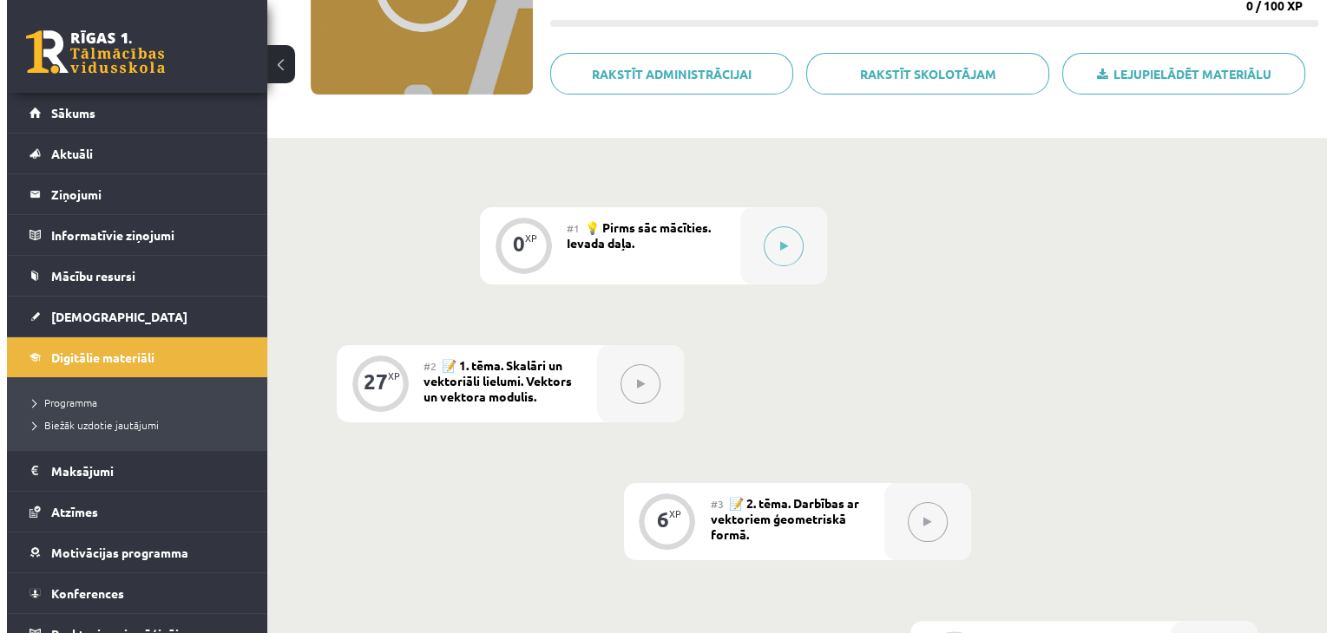
scroll to position [174, 0]
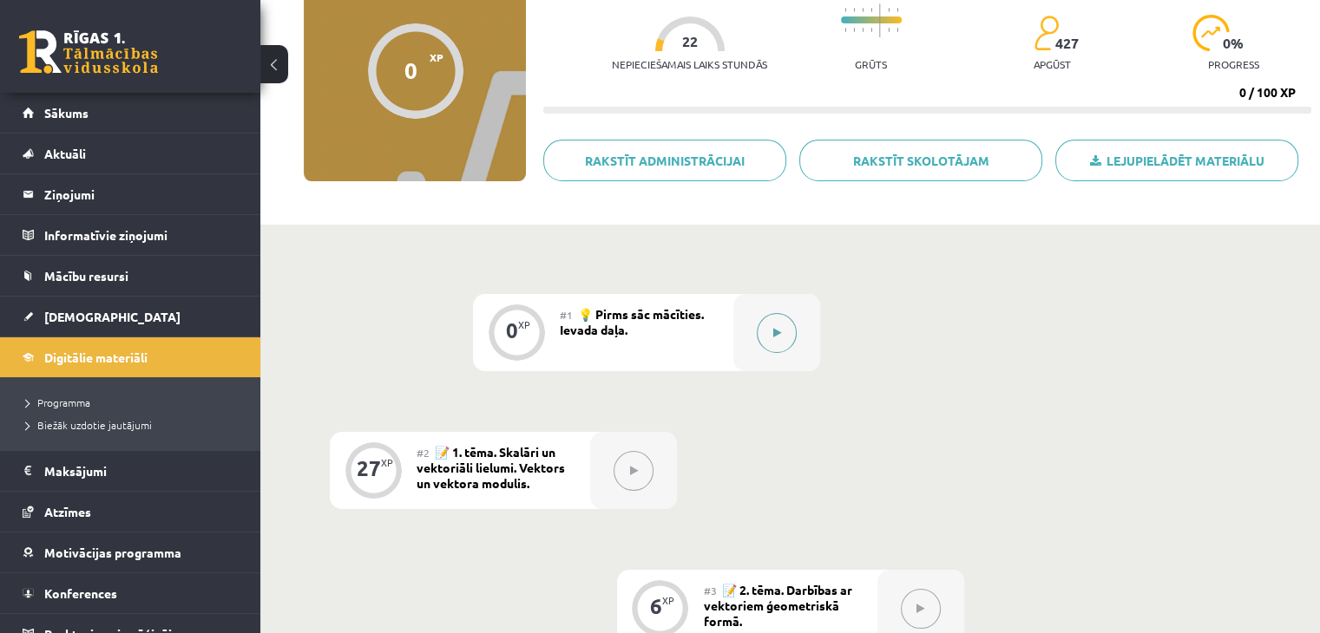
click at [766, 348] on button at bounding box center [777, 333] width 40 height 40
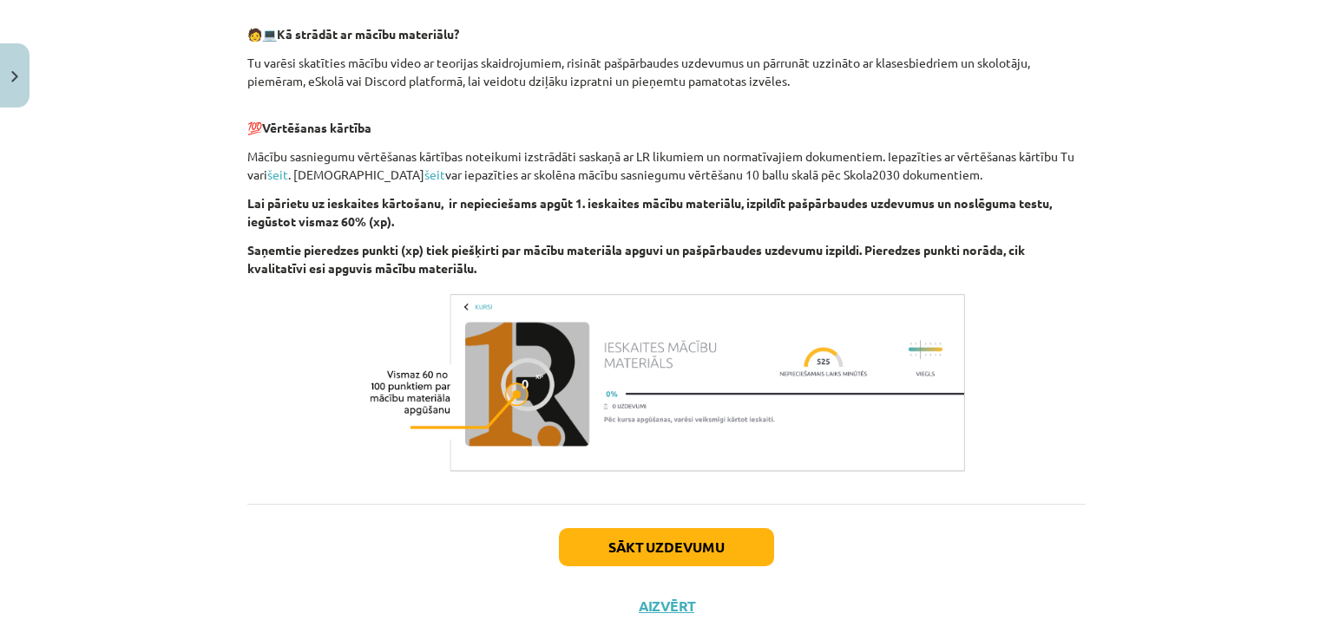
scroll to position [913, 0]
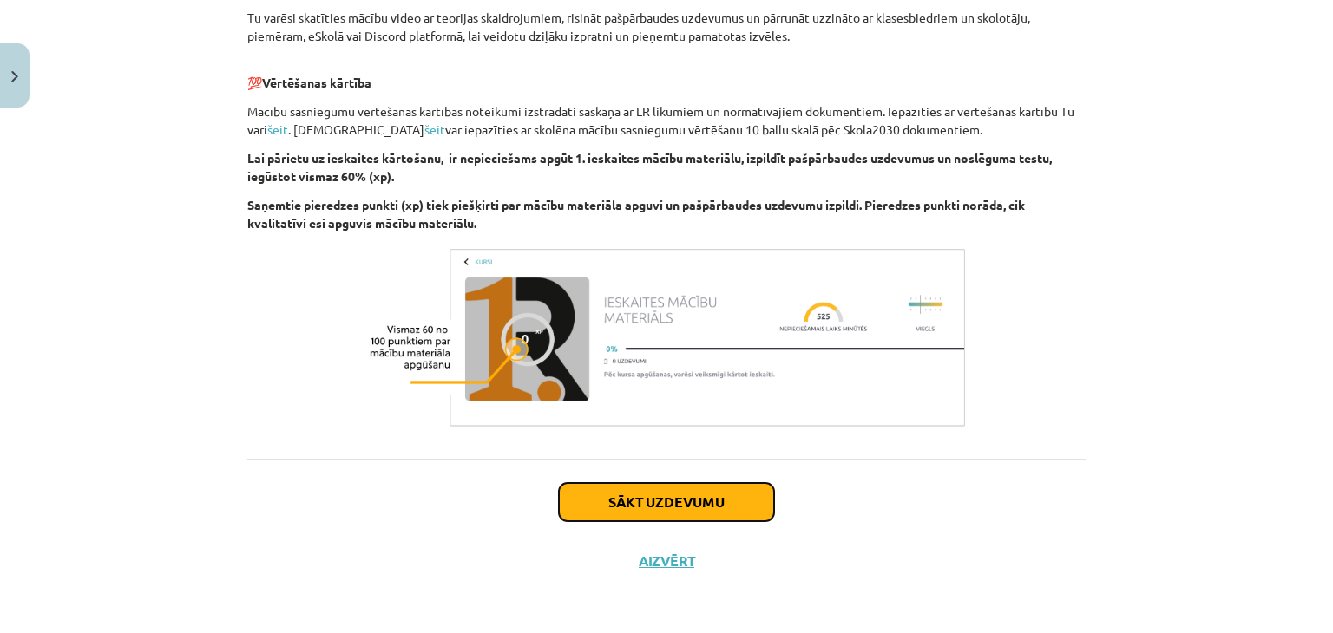
click at [672, 511] on button "Sākt uzdevumu" at bounding box center [666, 502] width 215 height 38
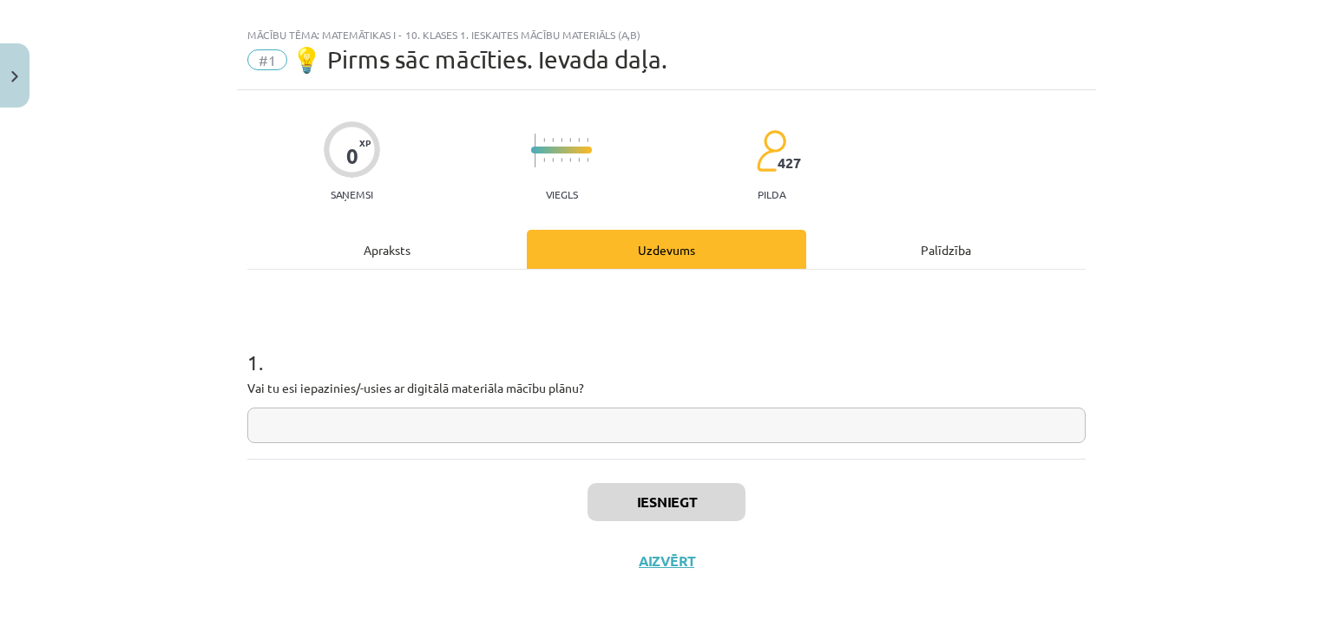
click at [503, 413] on input "text" at bounding box center [666, 426] width 838 height 36
type input "**"
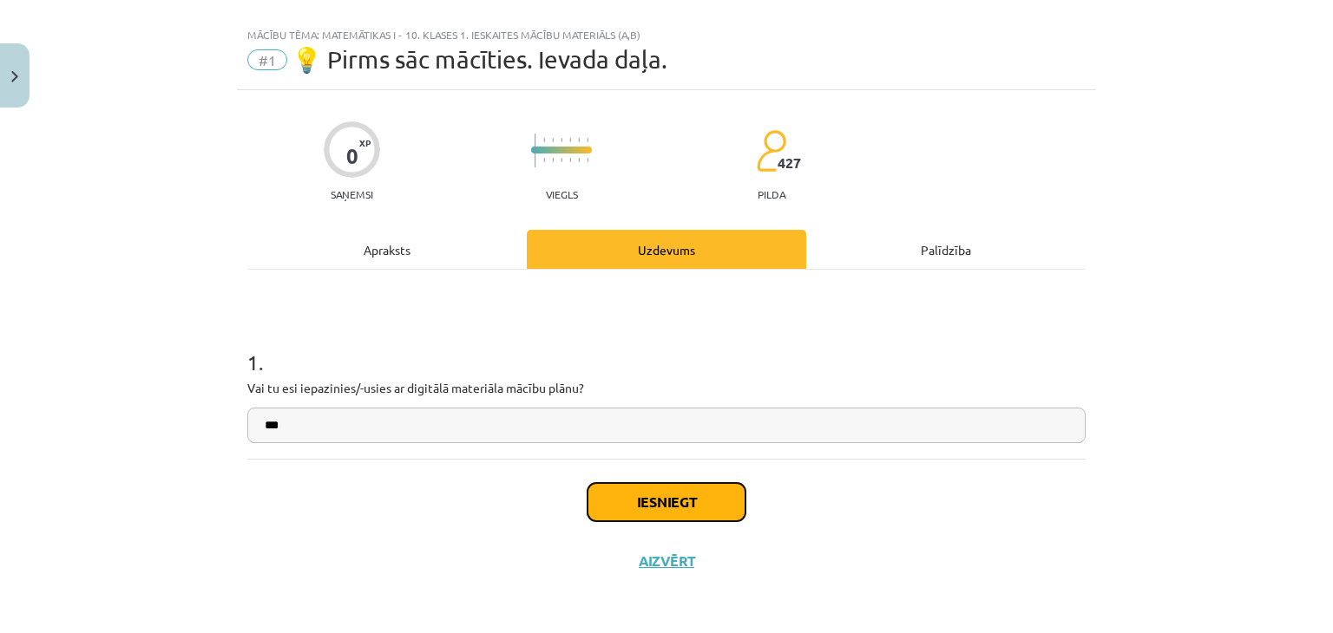
click at [639, 501] on button "Iesniegt" at bounding box center [666, 502] width 158 height 38
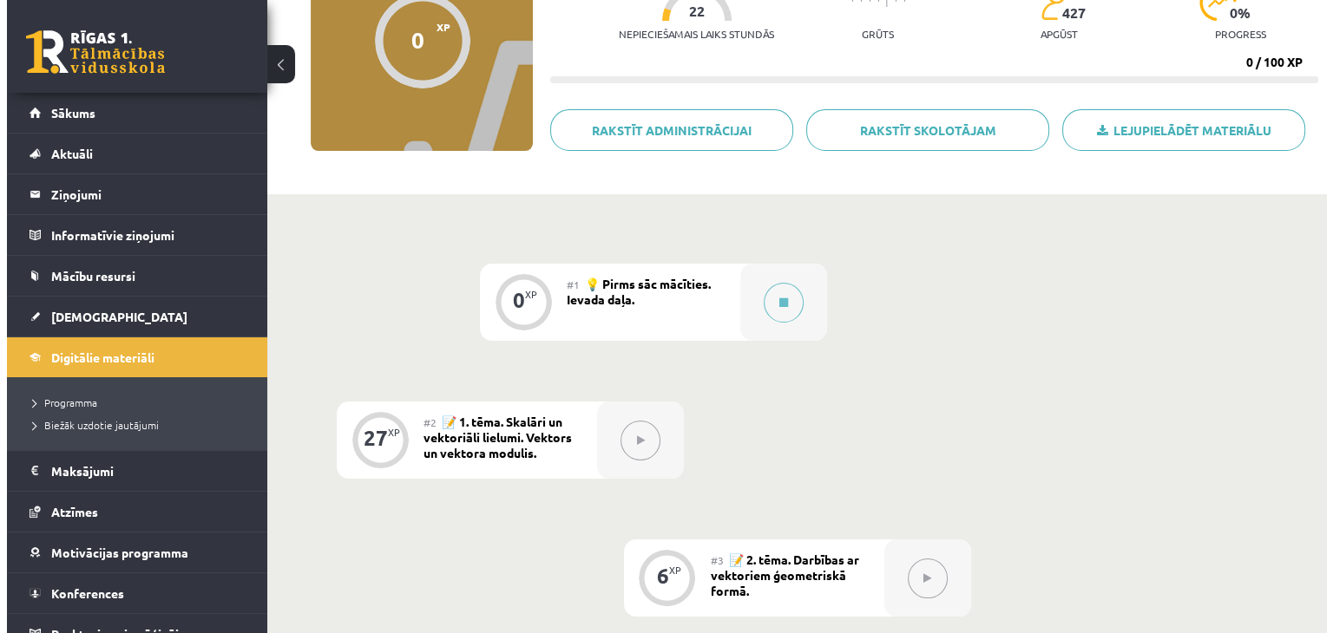
scroll to position [347, 0]
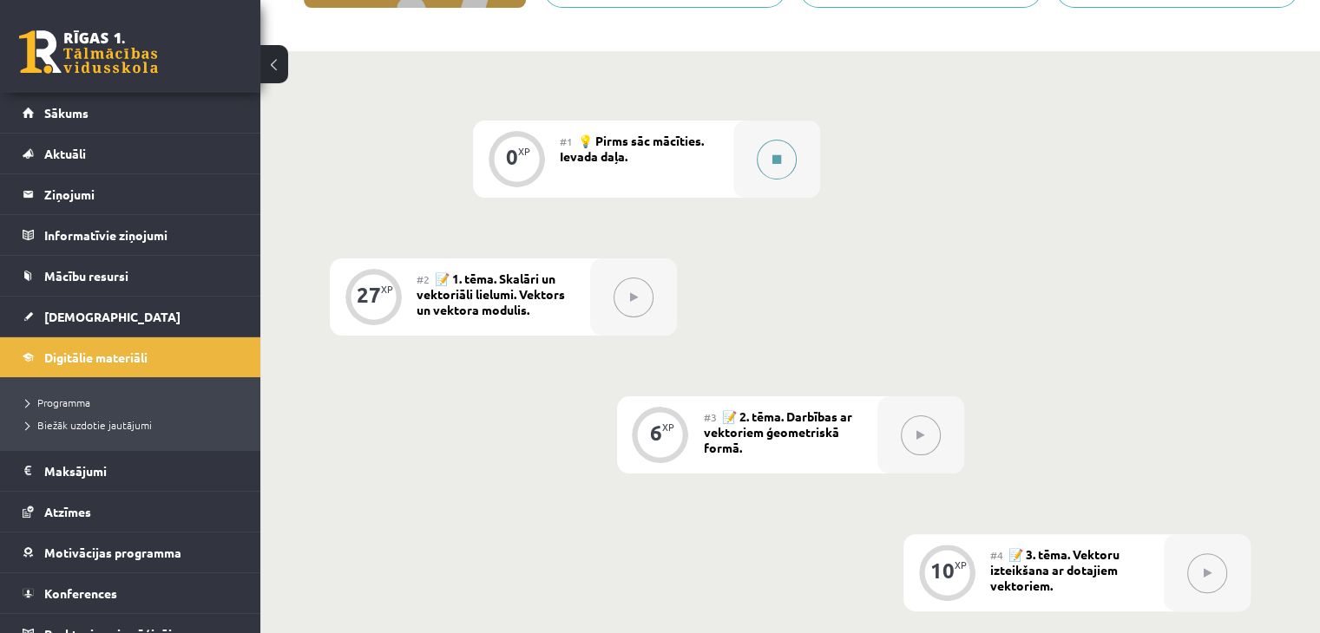
click at [764, 167] on button at bounding box center [777, 160] width 40 height 40
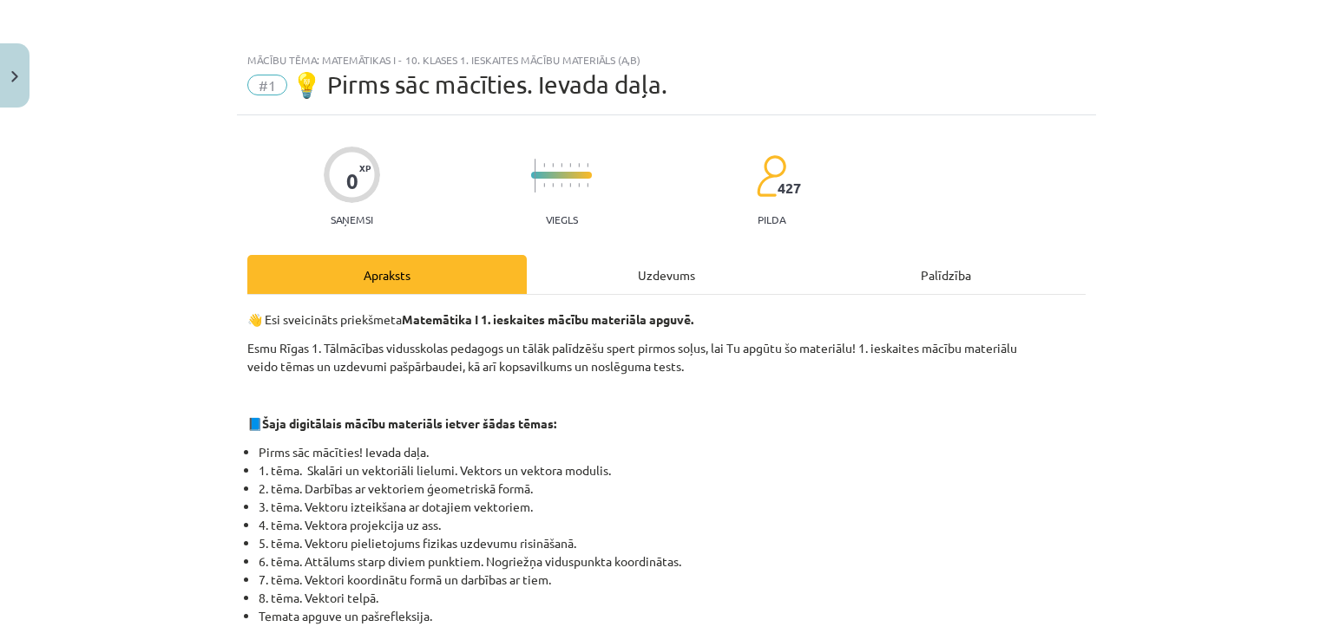
click at [691, 276] on div "Uzdevums" at bounding box center [666, 274] width 279 height 39
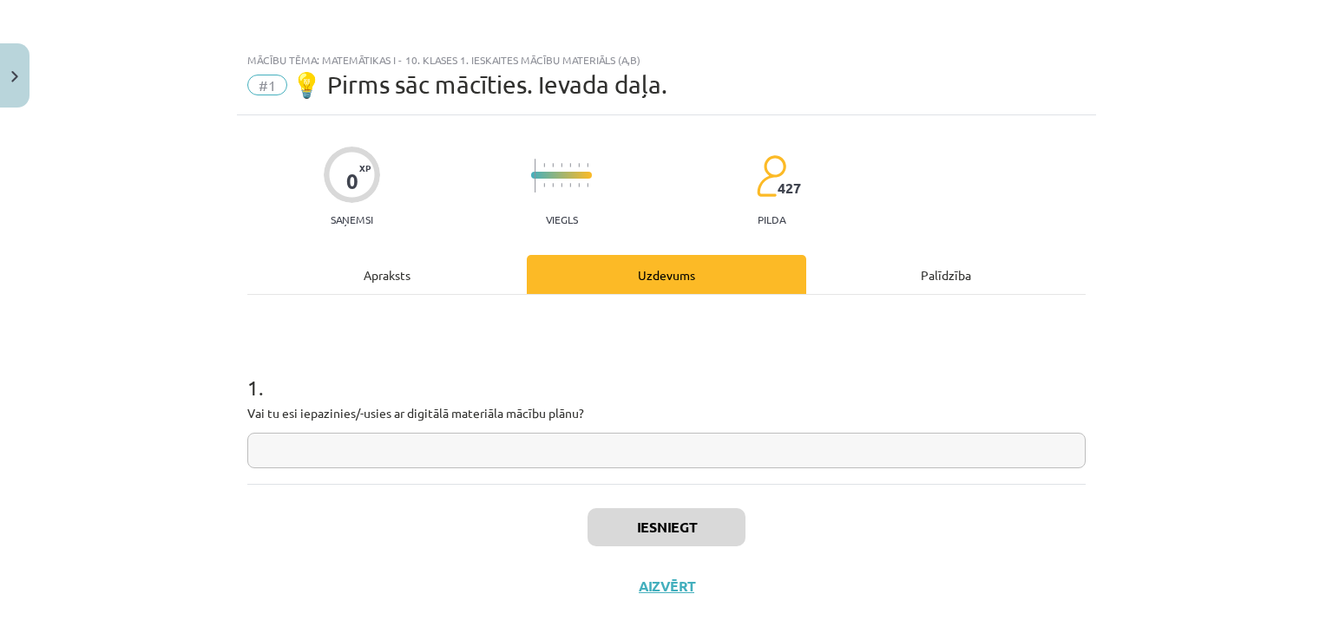
scroll to position [25, 0]
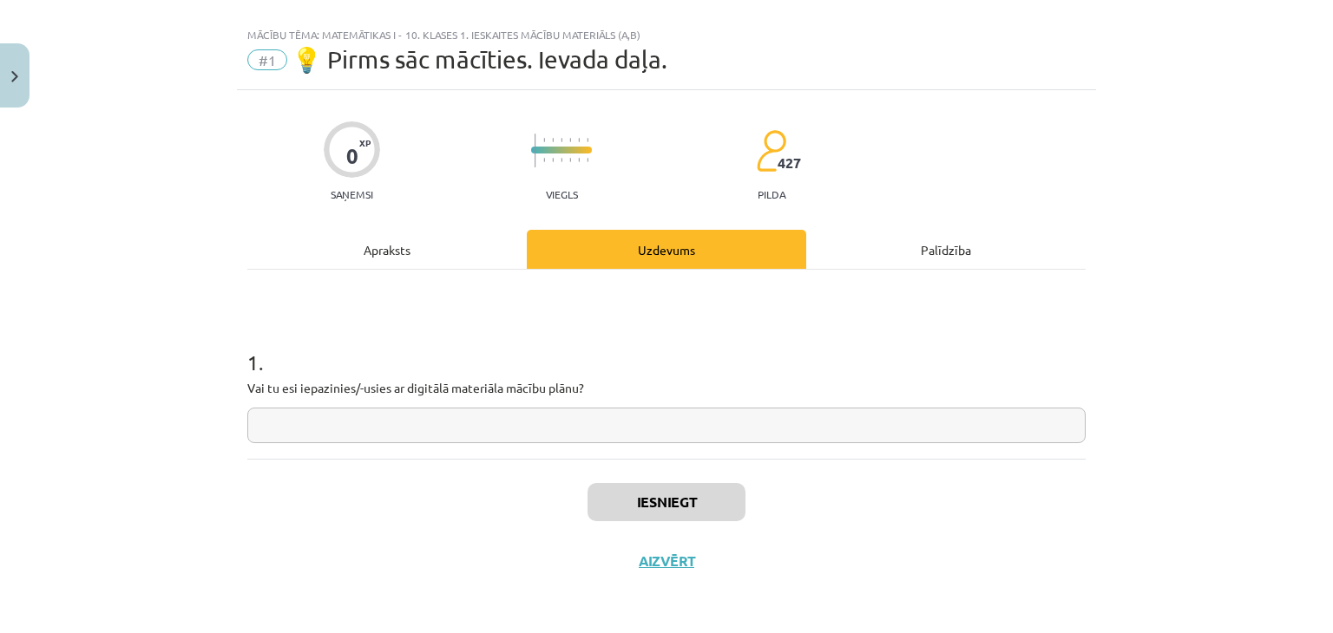
click at [613, 425] on input "text" at bounding box center [666, 426] width 838 height 36
type input "**"
click at [651, 520] on button "Iesniegt" at bounding box center [666, 502] width 158 height 38
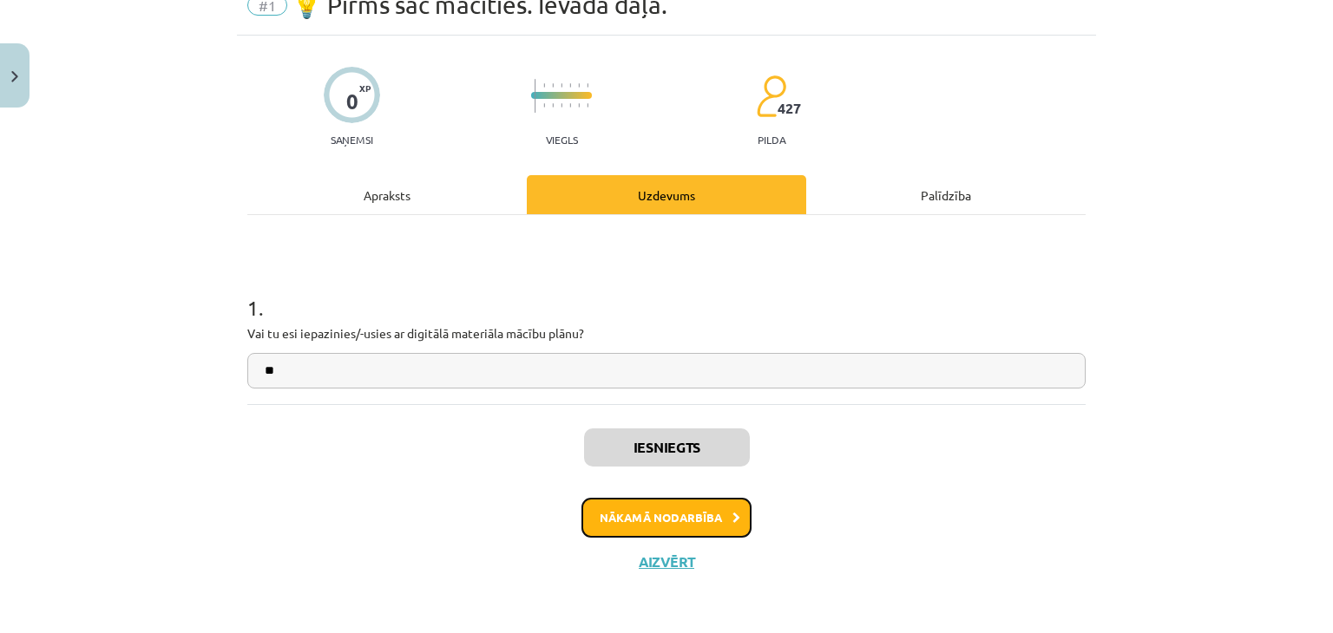
click at [680, 524] on button "Nākamā nodarbība" at bounding box center [666, 518] width 170 height 40
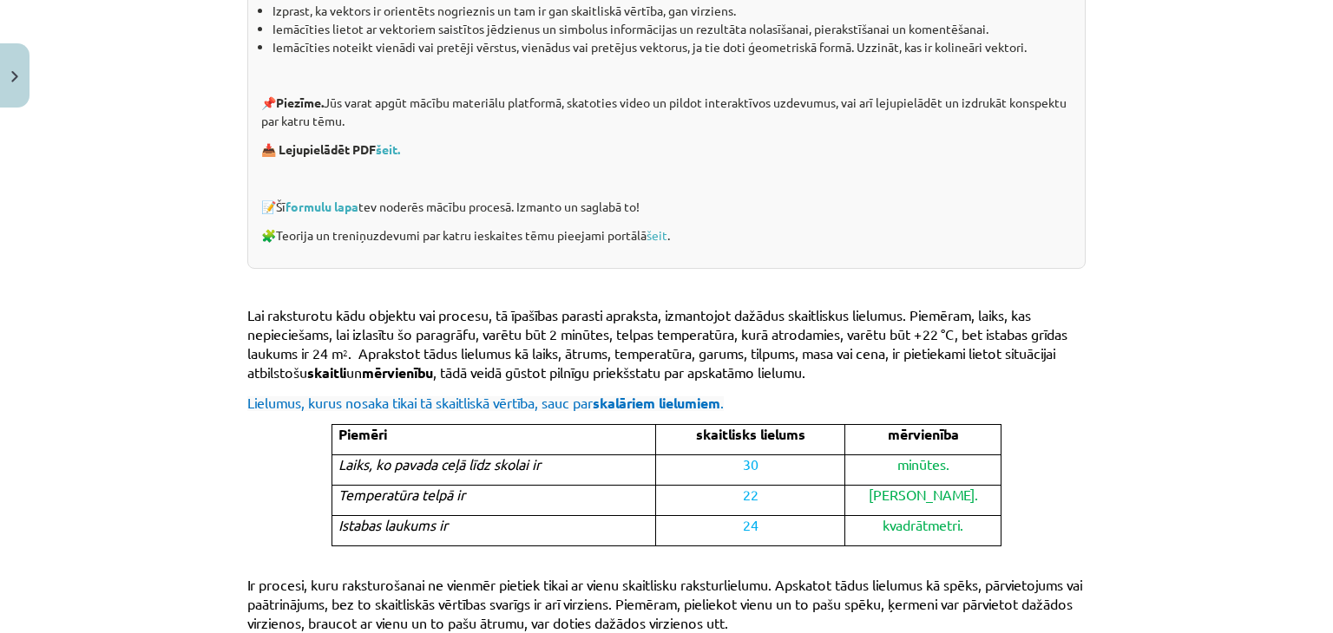
scroll to position [452, 0]
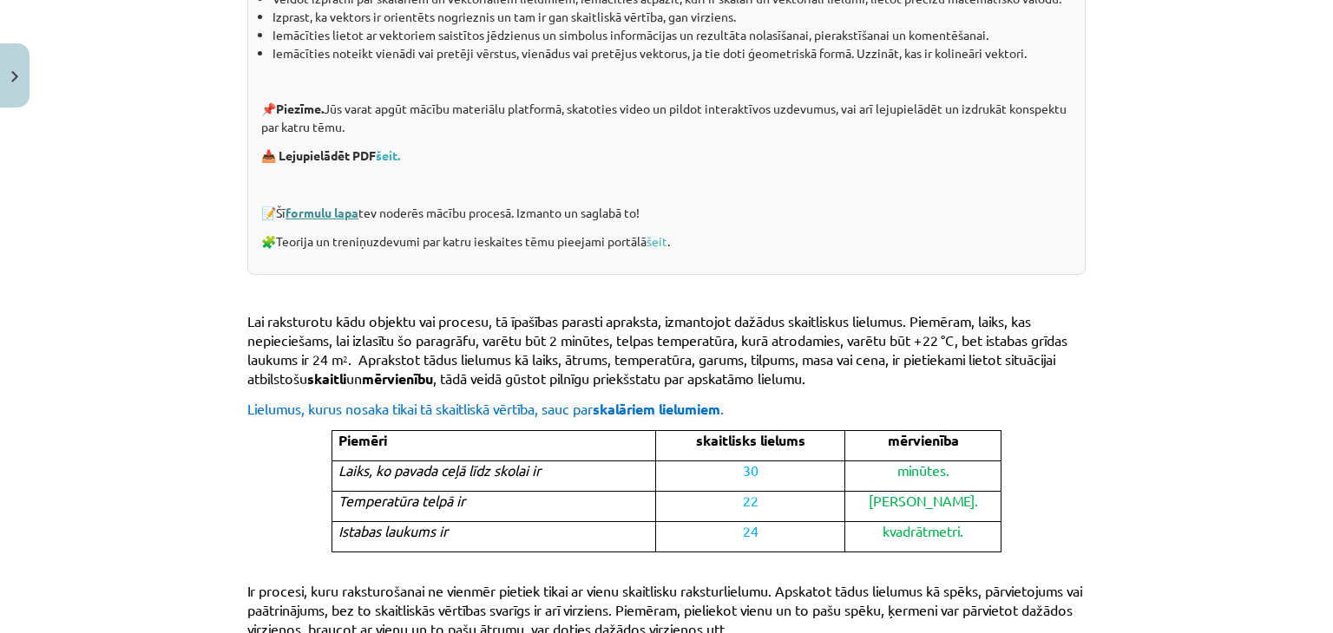
click at [318, 213] on link "formulu lapa" at bounding box center [321, 213] width 73 height 16
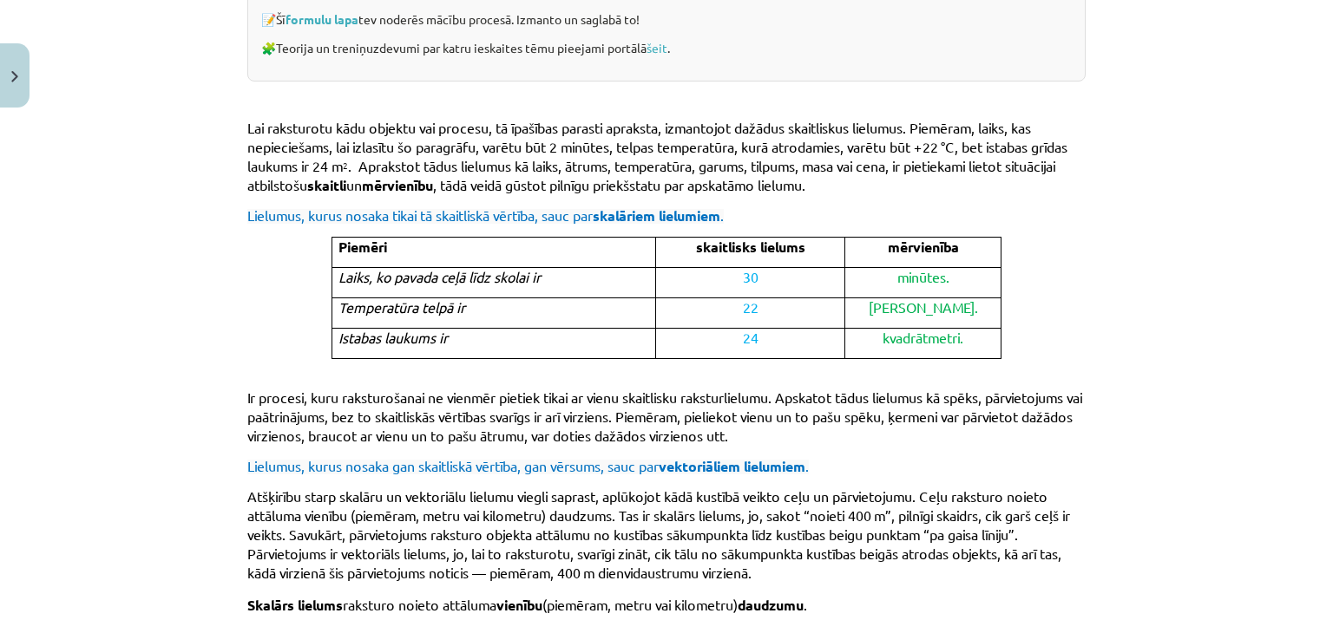
scroll to position [673, 0]
